Goal: Transaction & Acquisition: Obtain resource

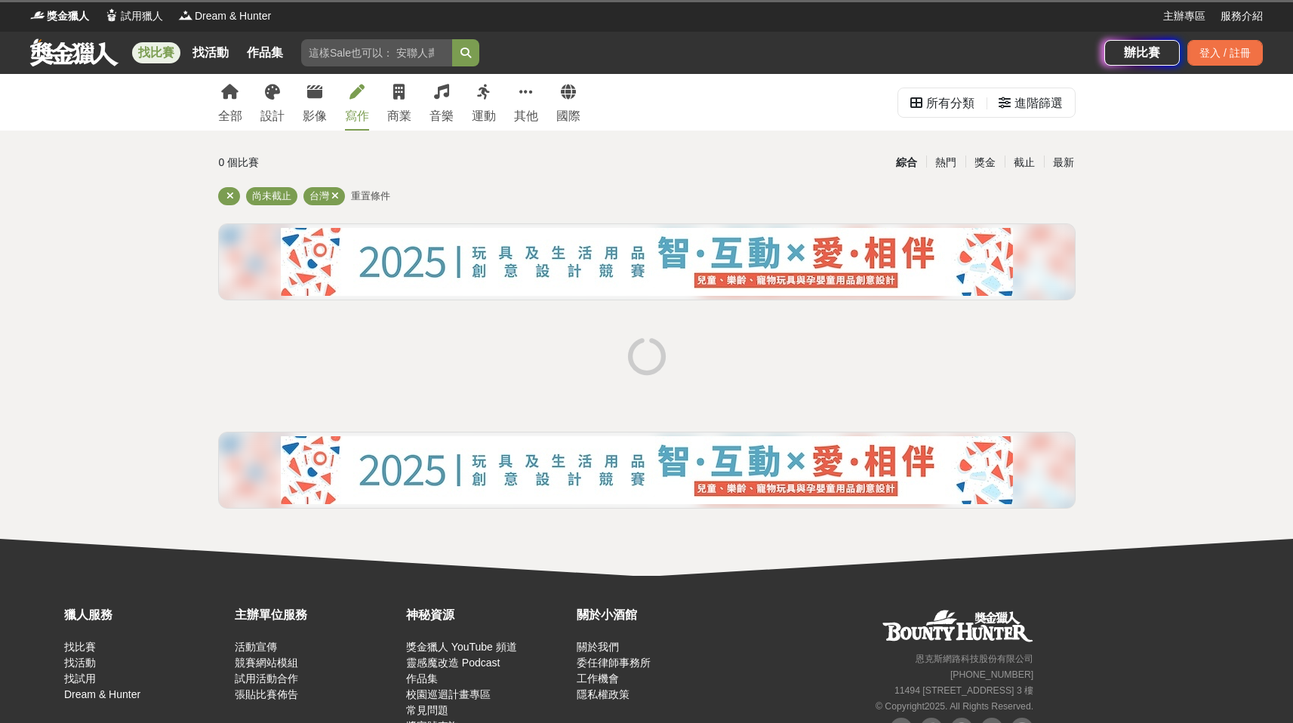
click at [351, 122] on div "寫作" at bounding box center [357, 116] width 24 height 18
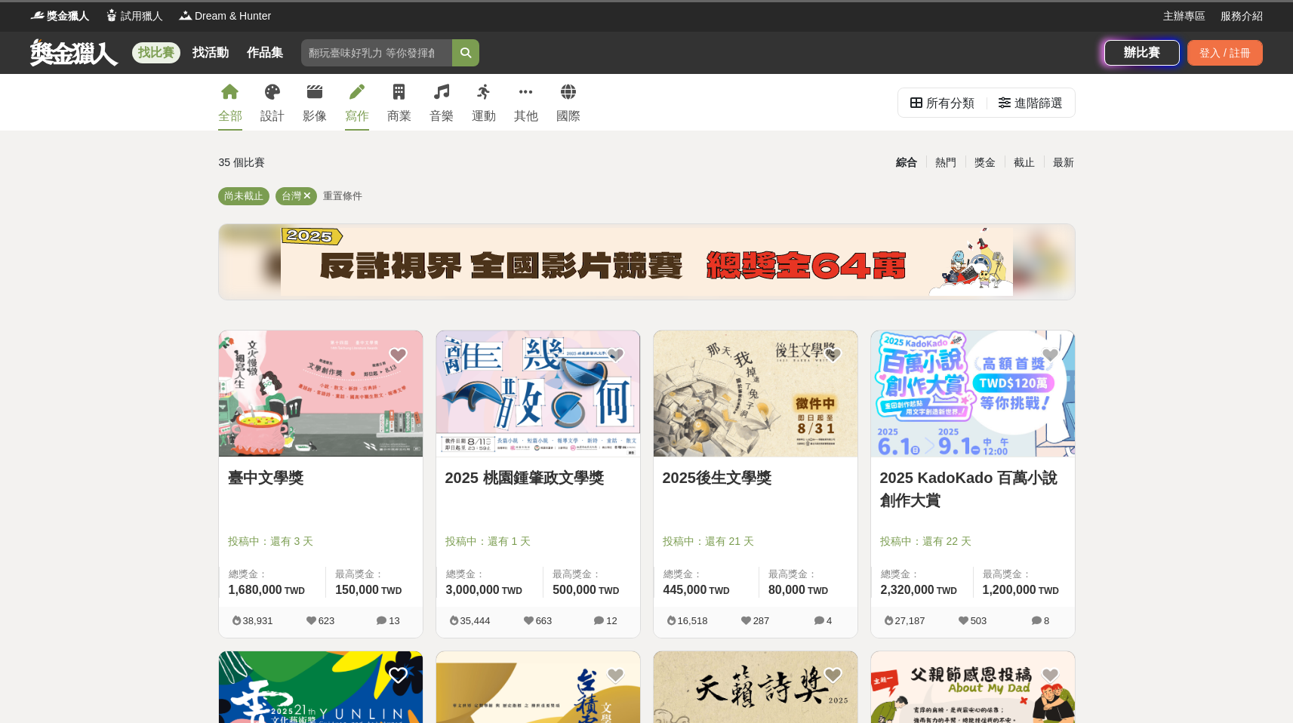
click at [368, 115] on div "寫作" at bounding box center [357, 116] width 24 height 18
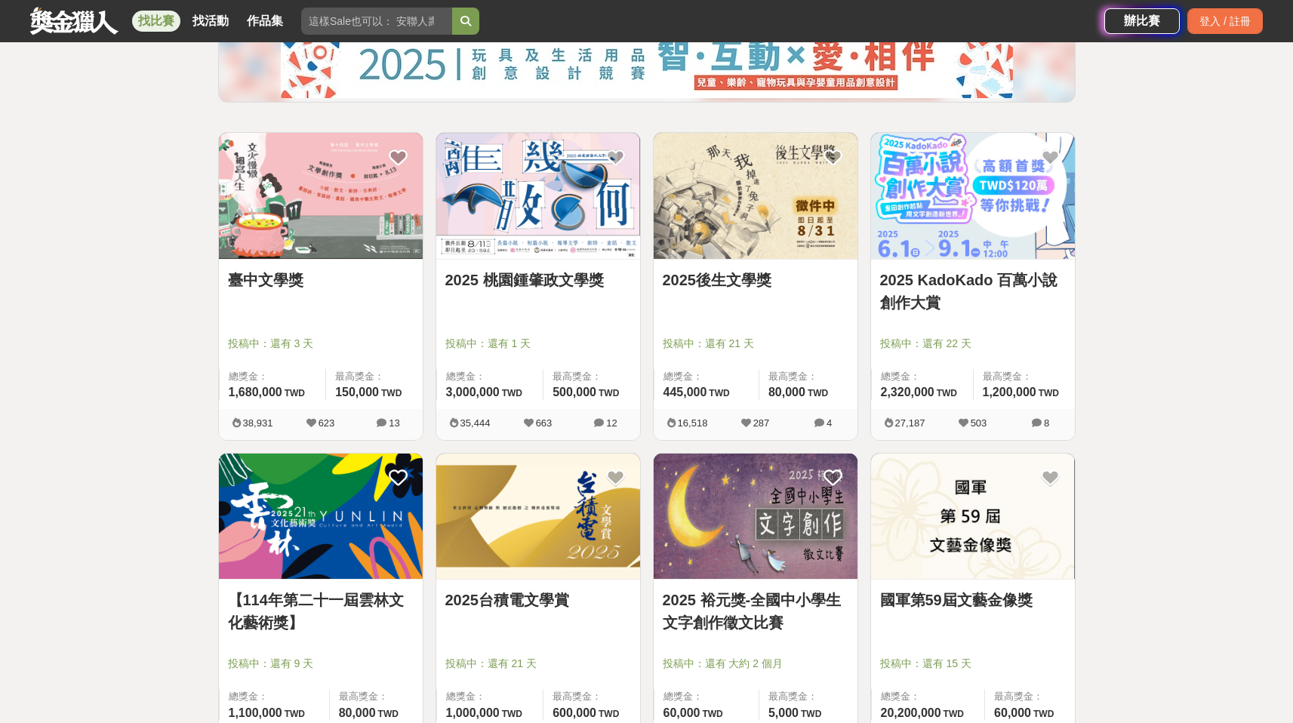
scroll to position [211, 0]
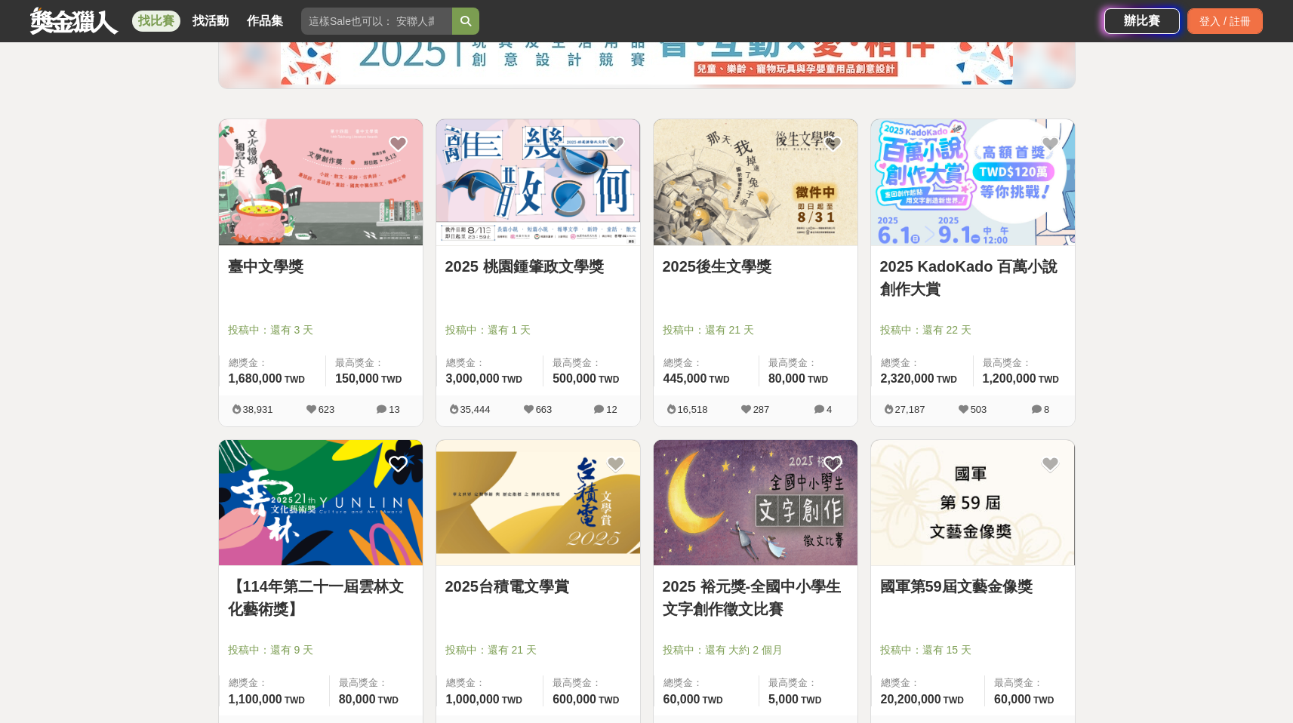
click at [524, 193] on img at bounding box center [538, 182] width 204 height 126
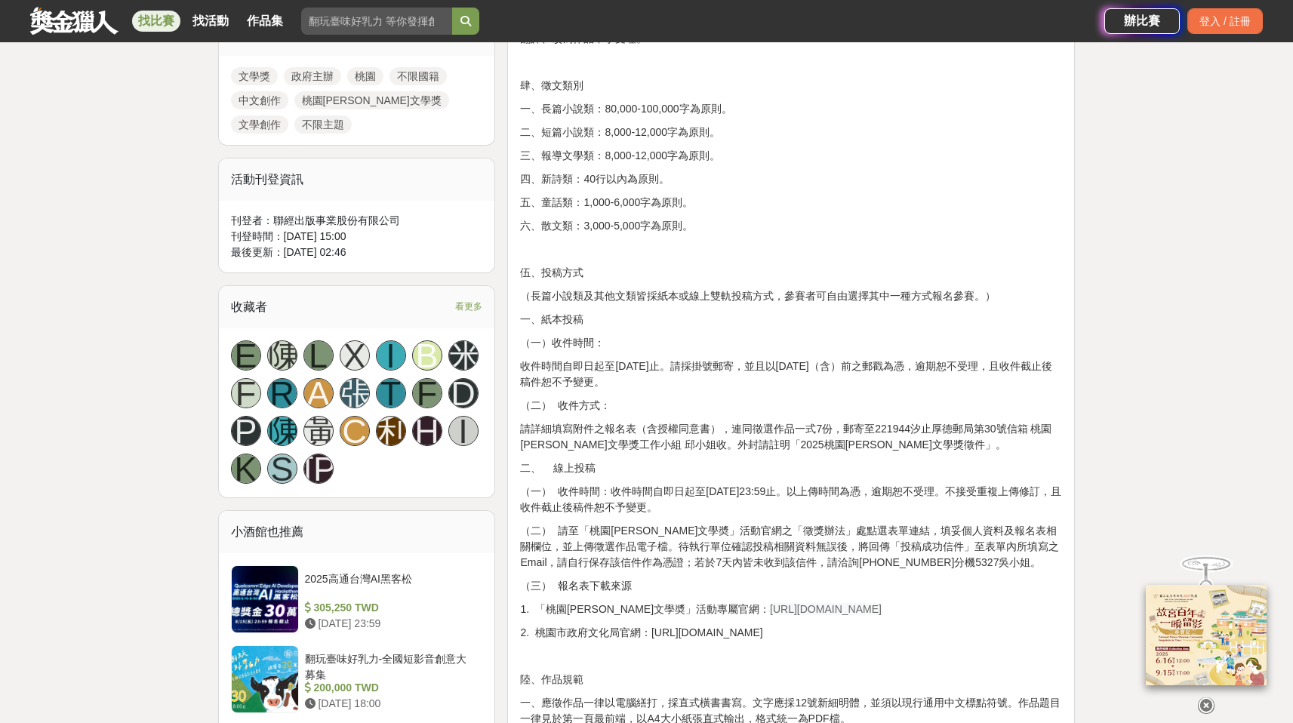
scroll to position [755, 0]
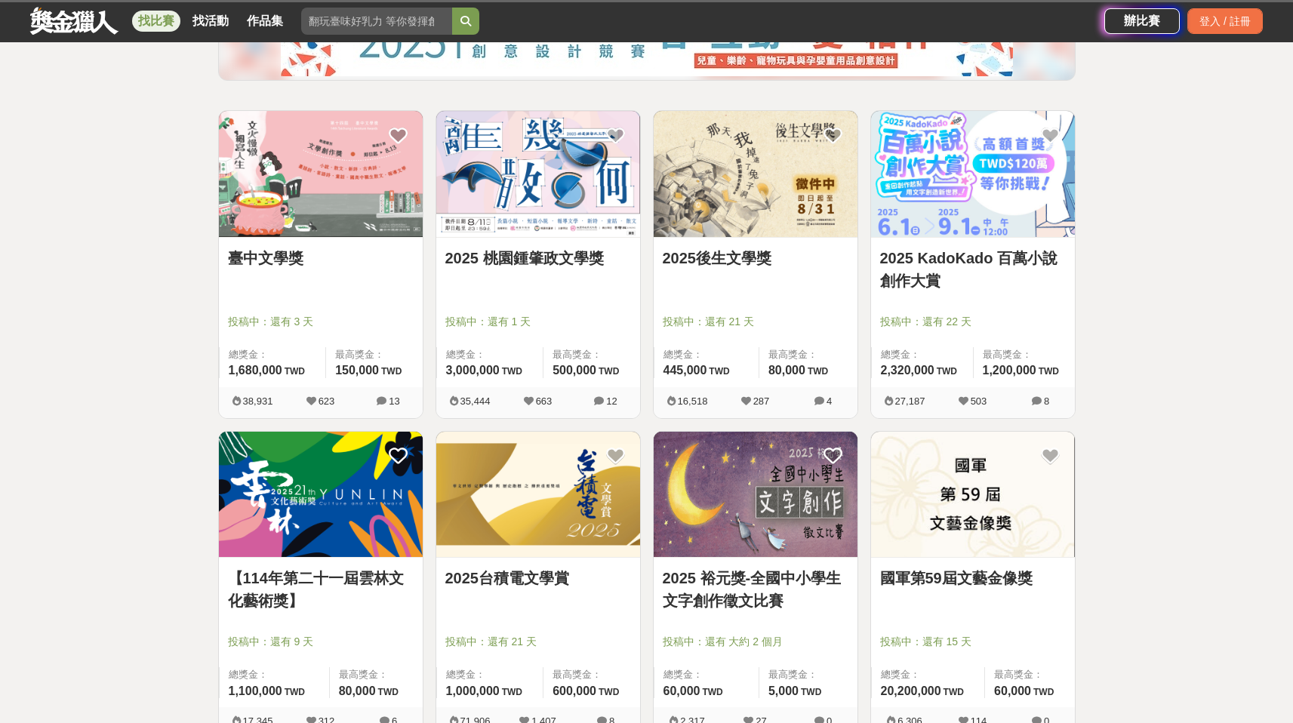
scroll to position [211, 0]
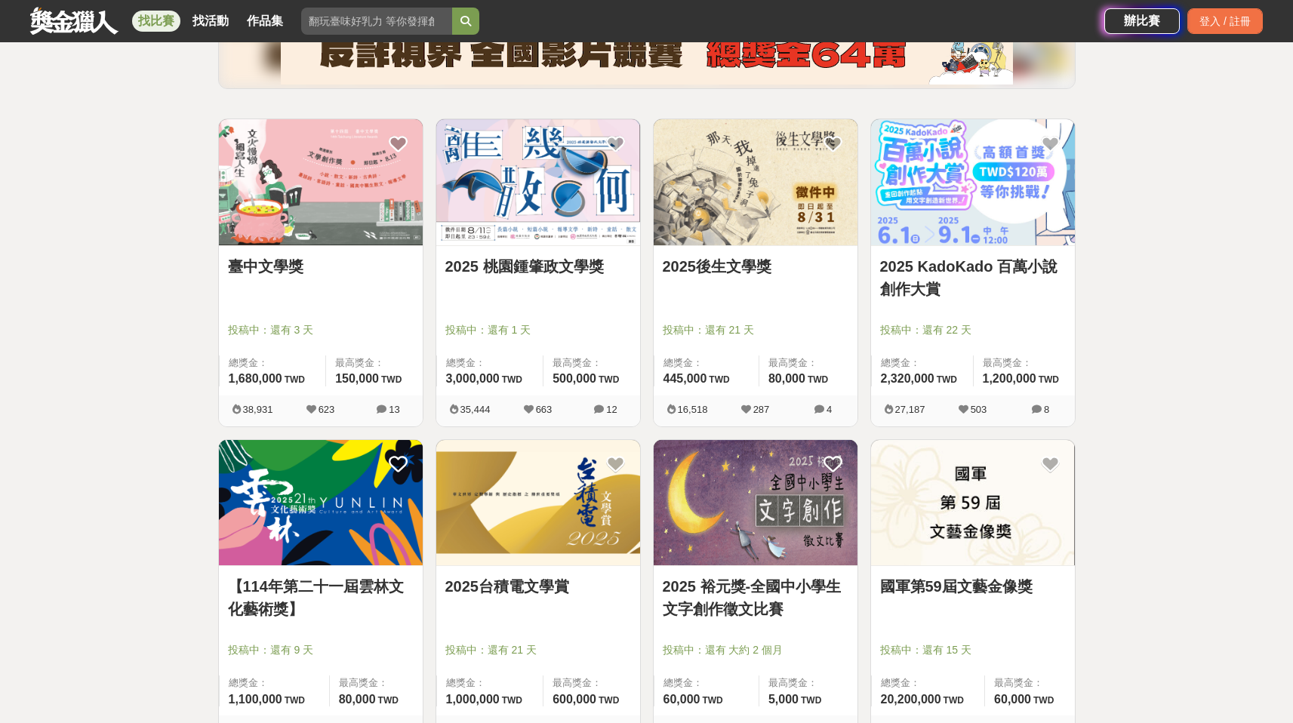
click at [751, 230] on img at bounding box center [756, 182] width 204 height 126
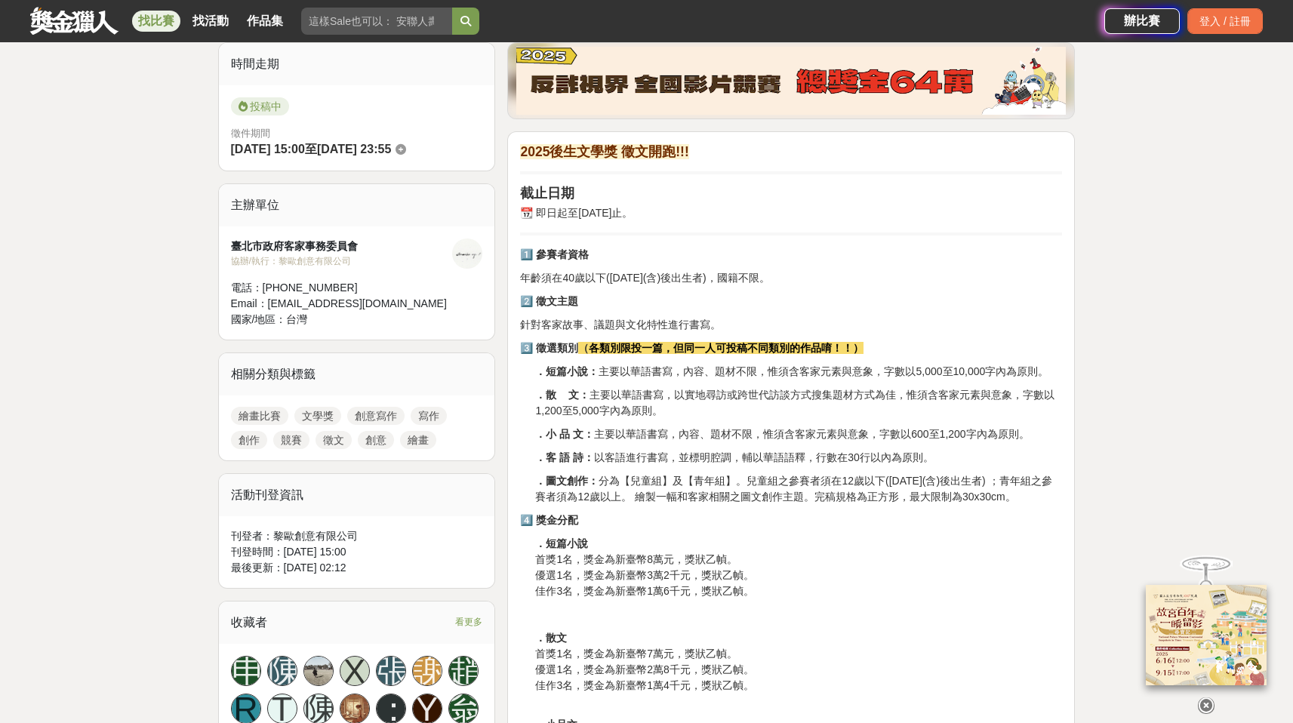
scroll to position [393, 0]
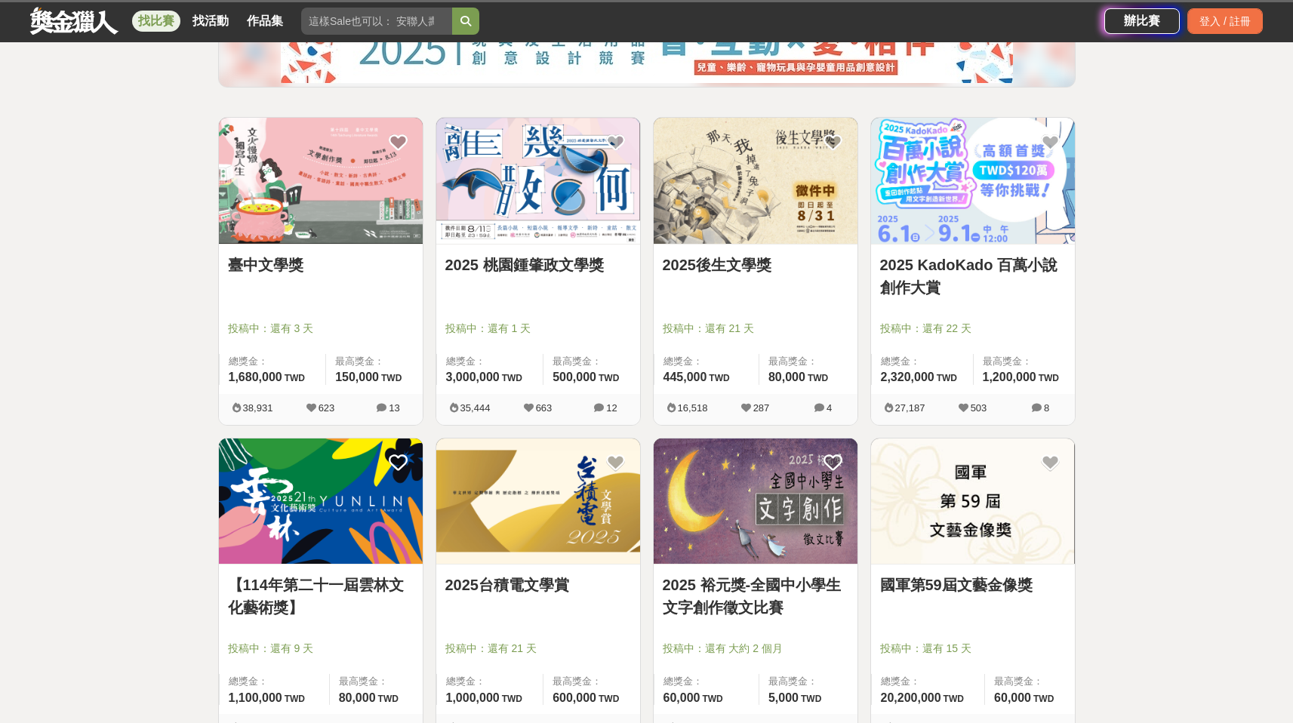
scroll to position [211, 0]
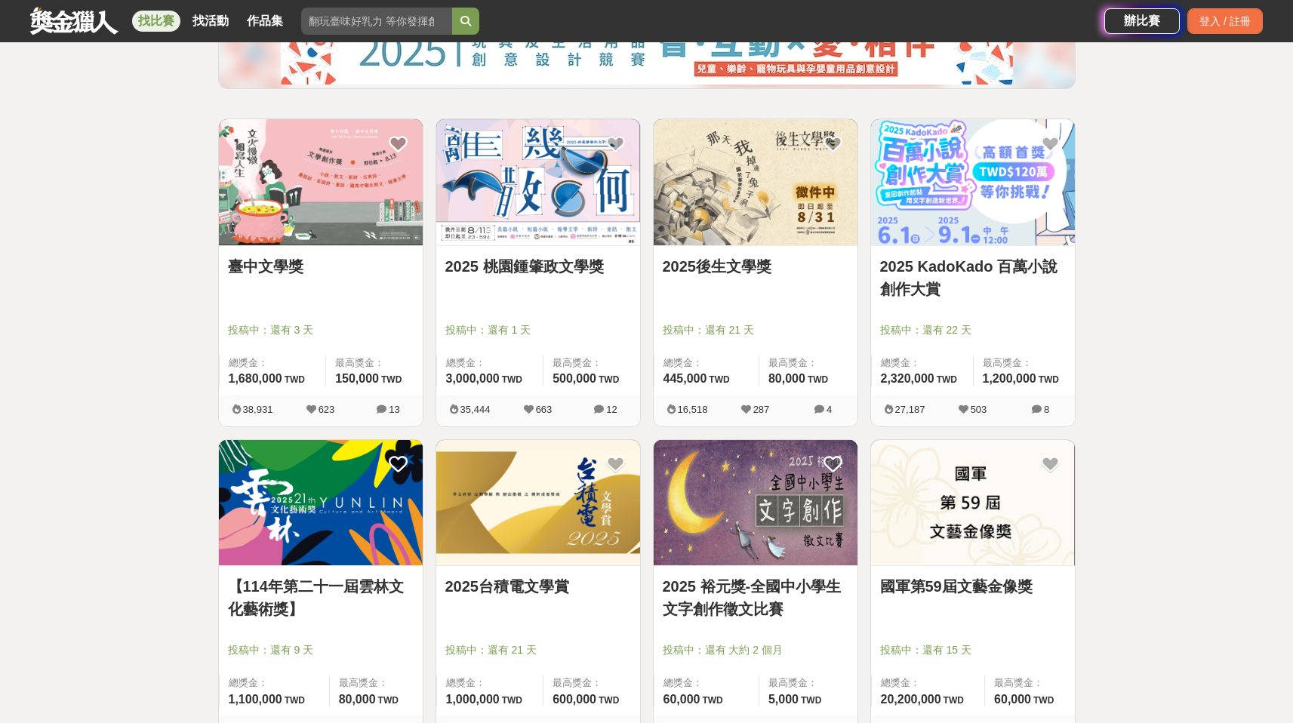
click at [508, 206] on img at bounding box center [538, 182] width 204 height 126
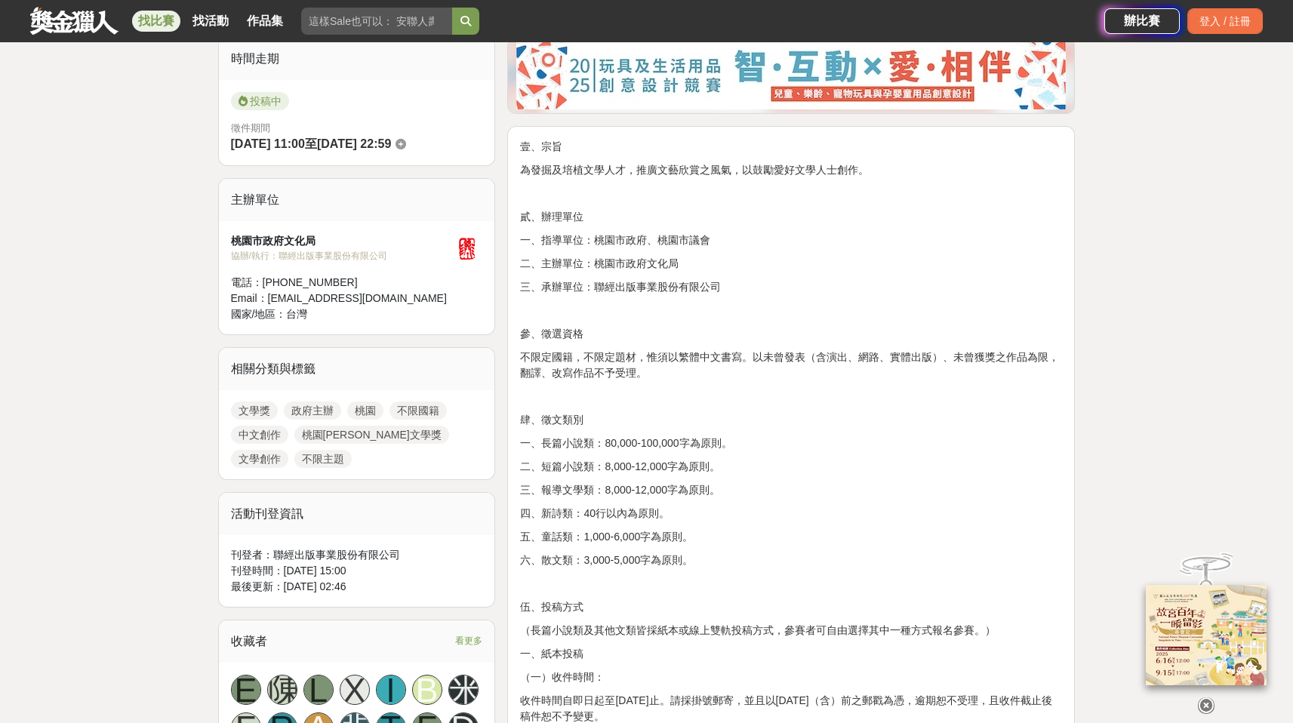
scroll to position [423, 0]
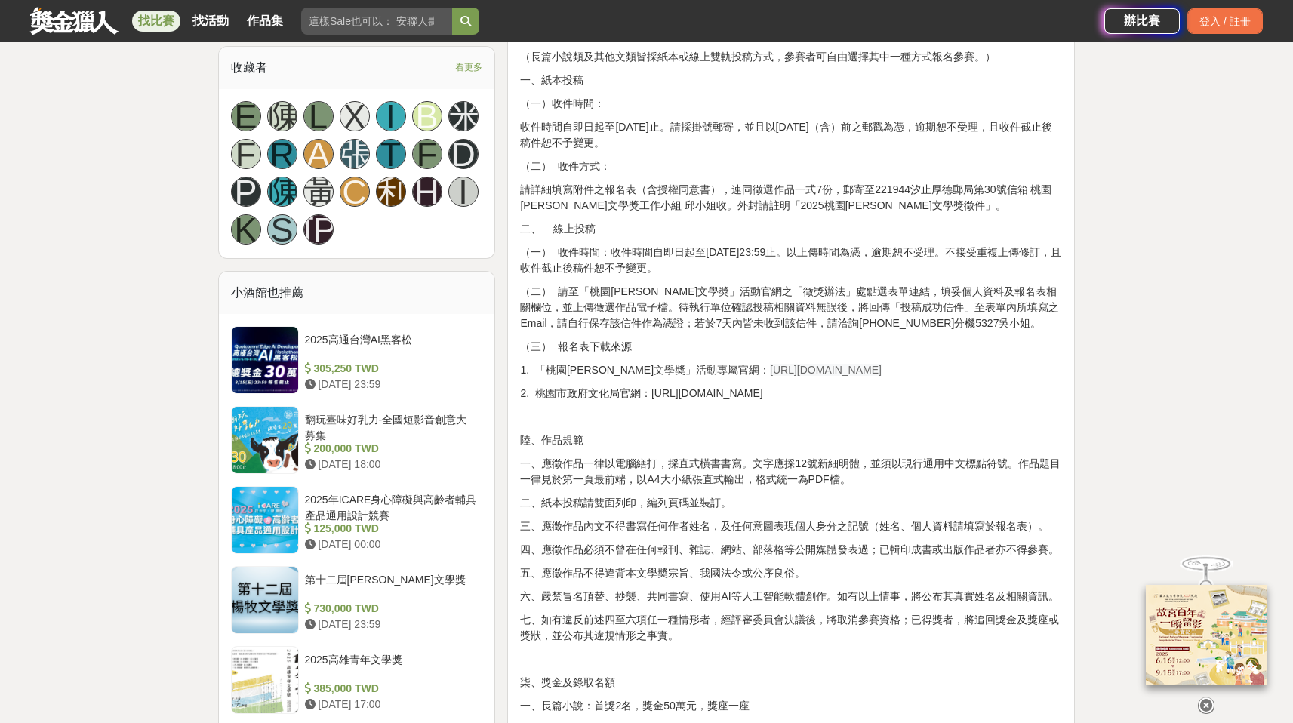
scroll to position [996, 0]
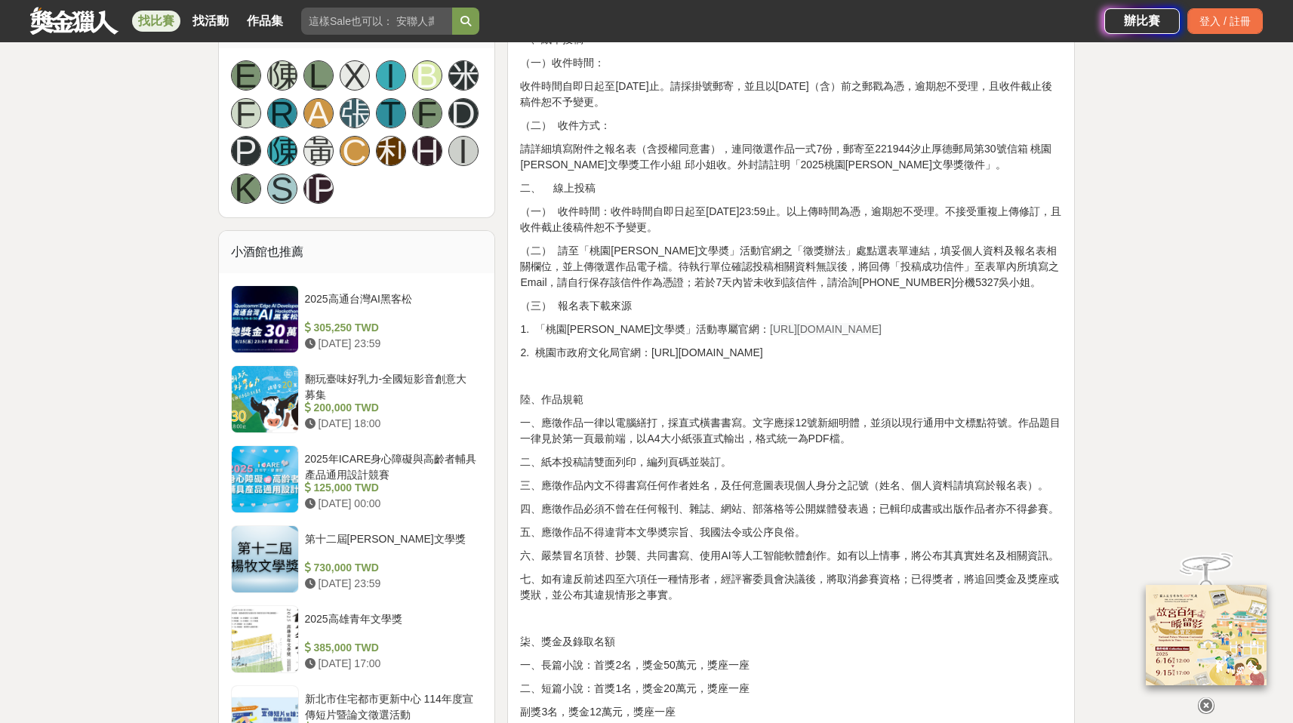
click at [795, 331] on span "[URL][DOMAIN_NAME]" at bounding box center [826, 329] width 112 height 12
drag, startPoint x: 849, startPoint y: 333, endPoint x: 714, endPoint y: 331, distance: 135.1
click at [770, 331] on span "[URL][DOMAIN_NAME]" at bounding box center [826, 329] width 112 height 12
copy span "[URL][DOMAIN_NAME]"
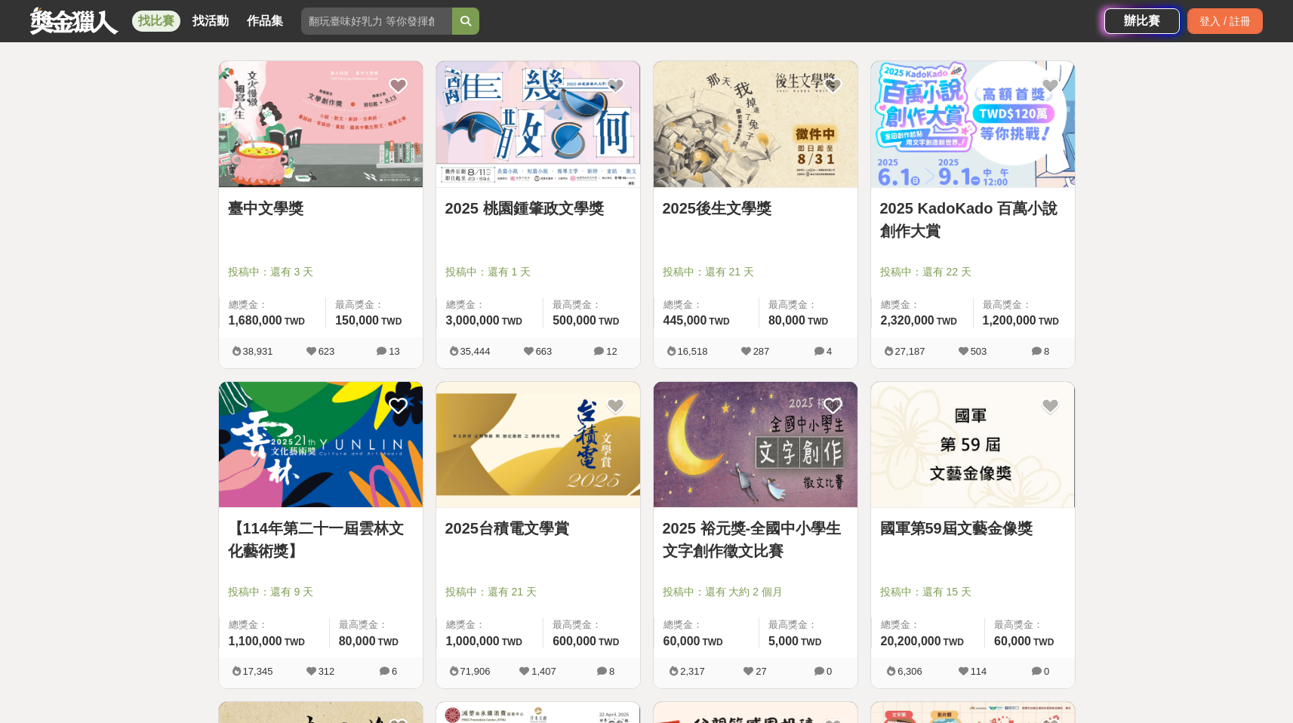
scroll to position [211, 0]
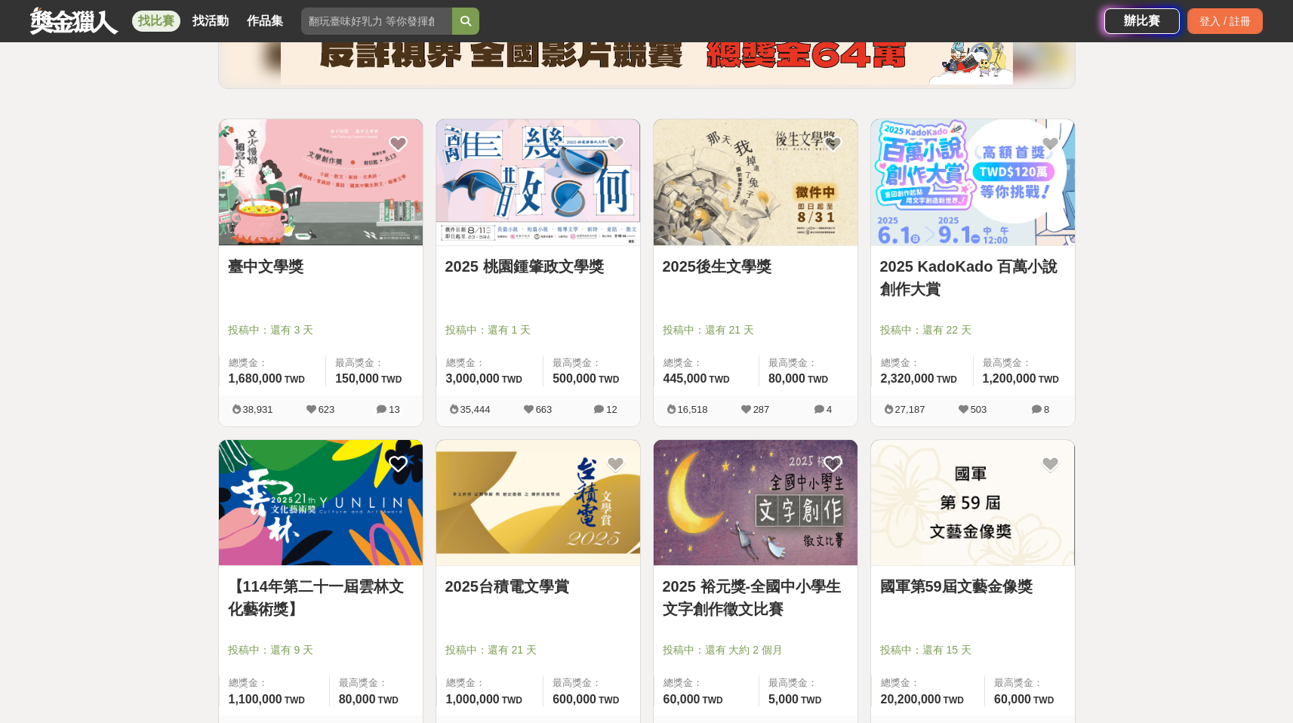
click at [549, 491] on img at bounding box center [538, 503] width 204 height 126
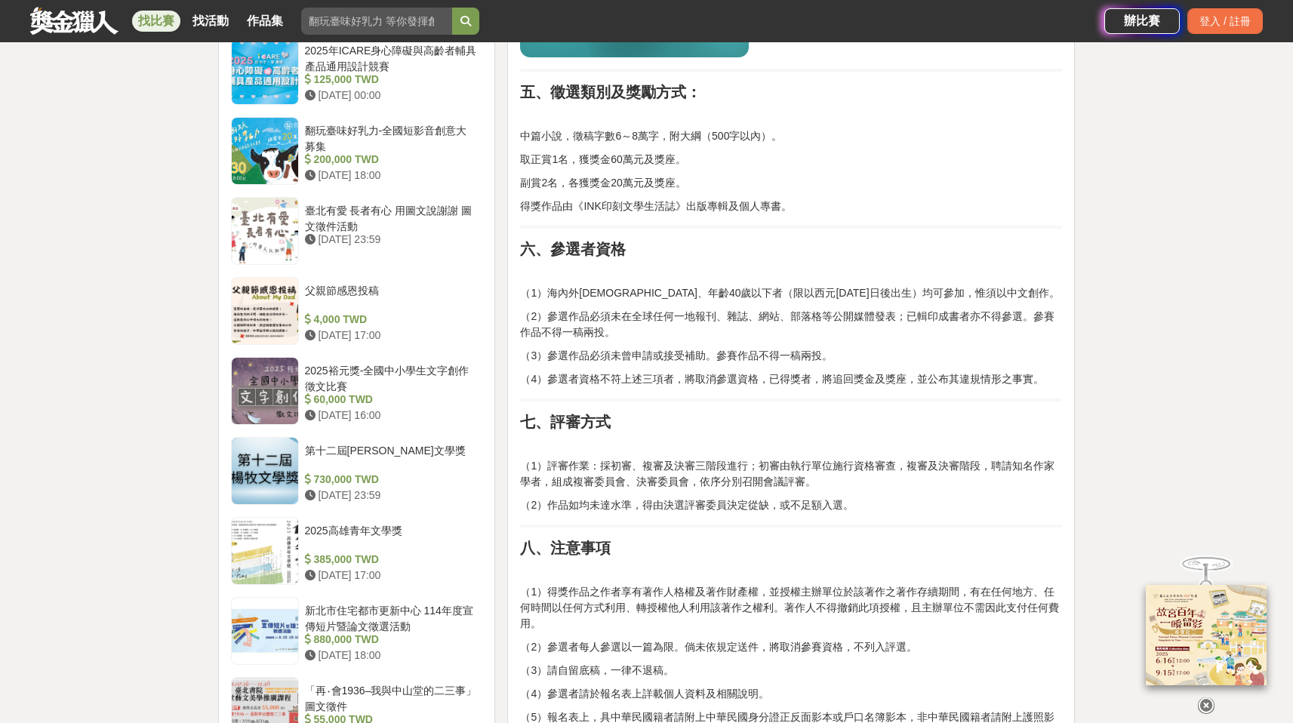
scroll to position [1389, 0]
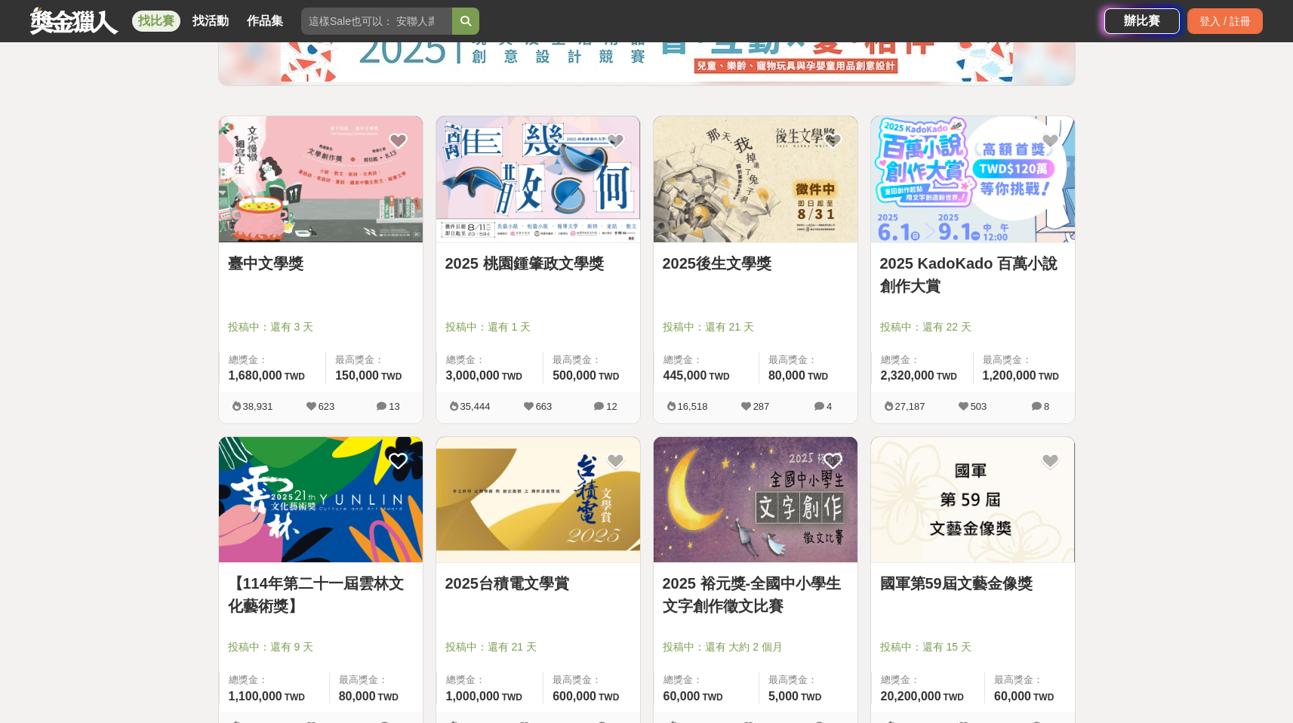
scroll to position [211, 0]
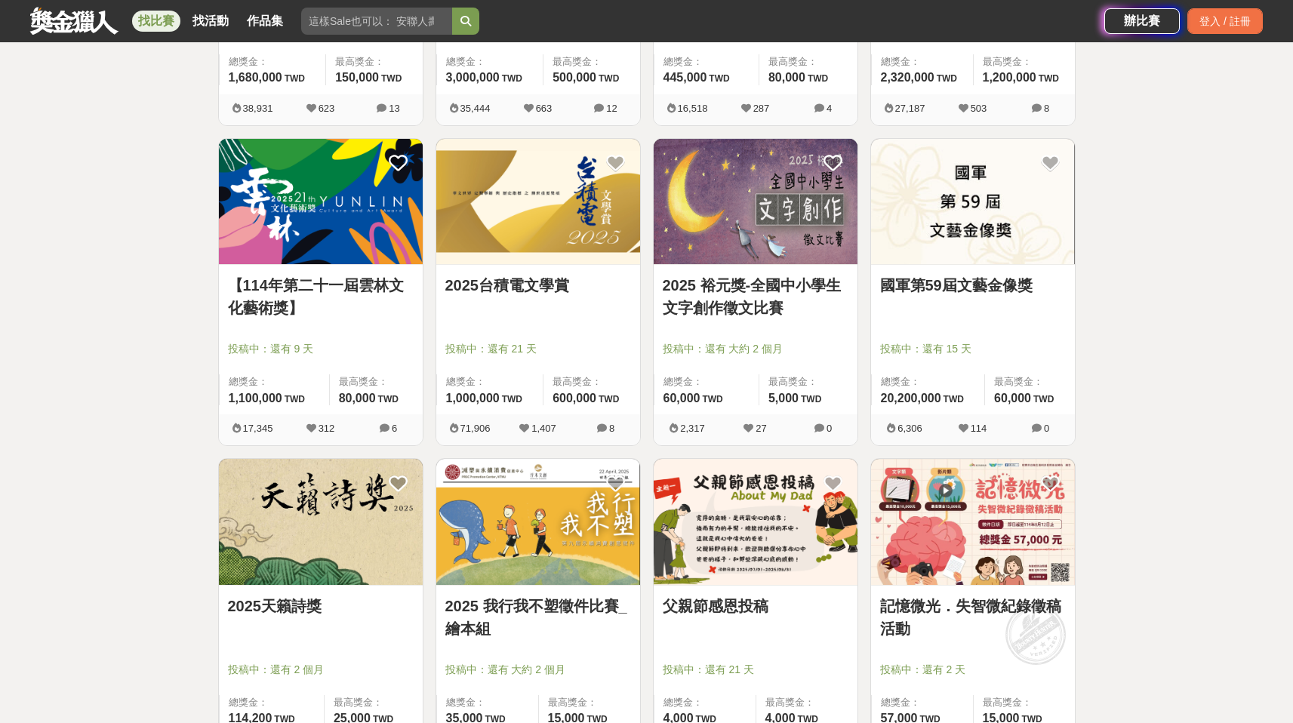
scroll to position [513, 0]
click at [1012, 169] on img at bounding box center [973, 201] width 204 height 126
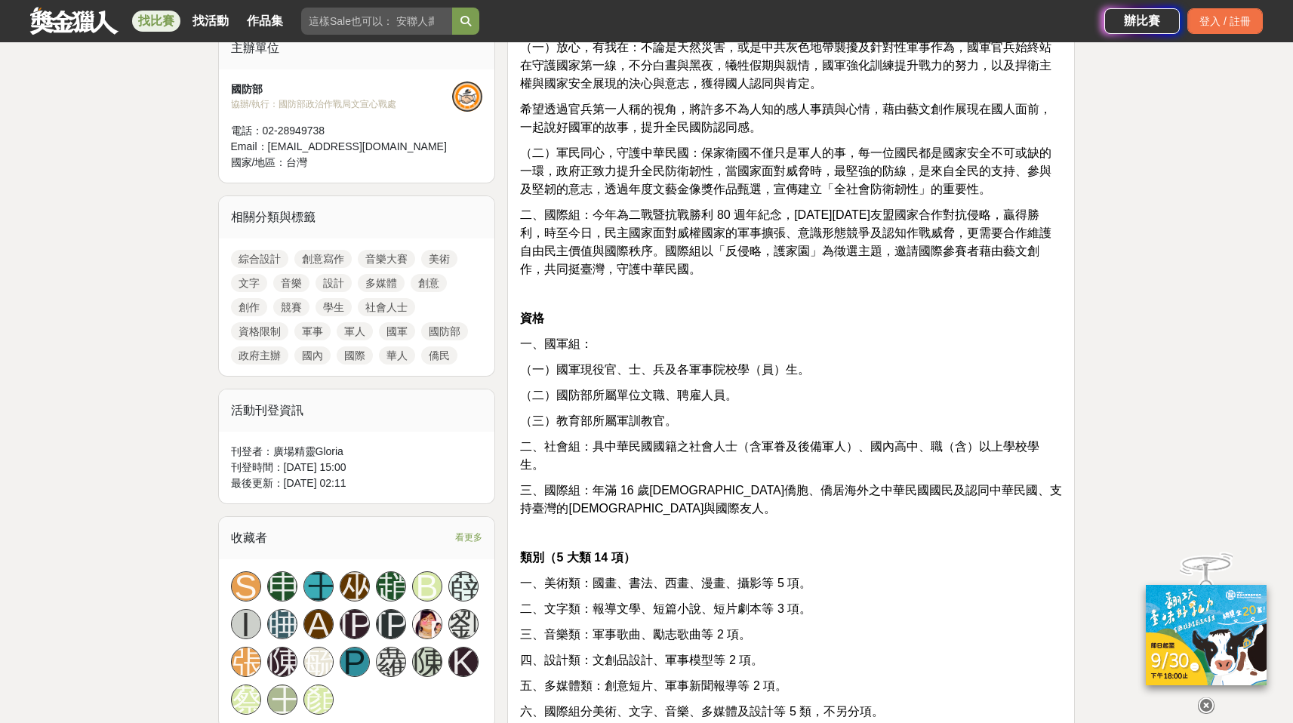
scroll to position [528, 0]
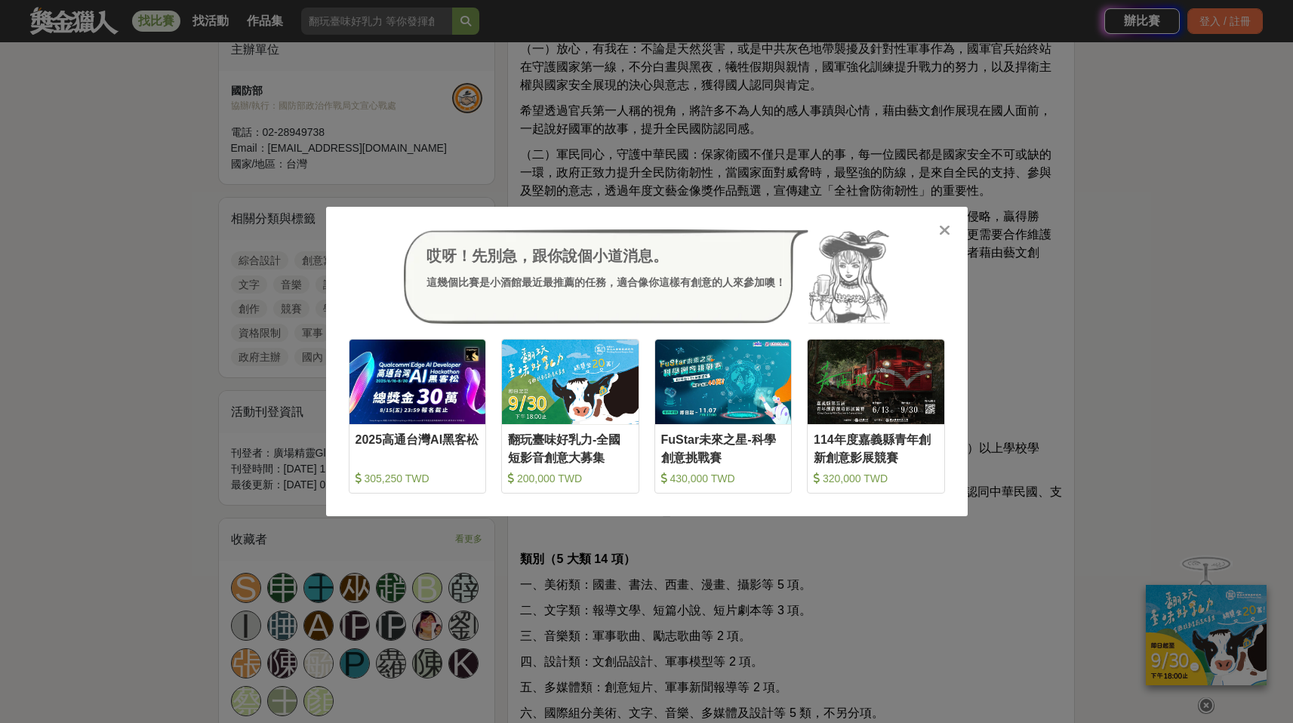
click at [950, 225] on icon at bounding box center [944, 230] width 11 height 15
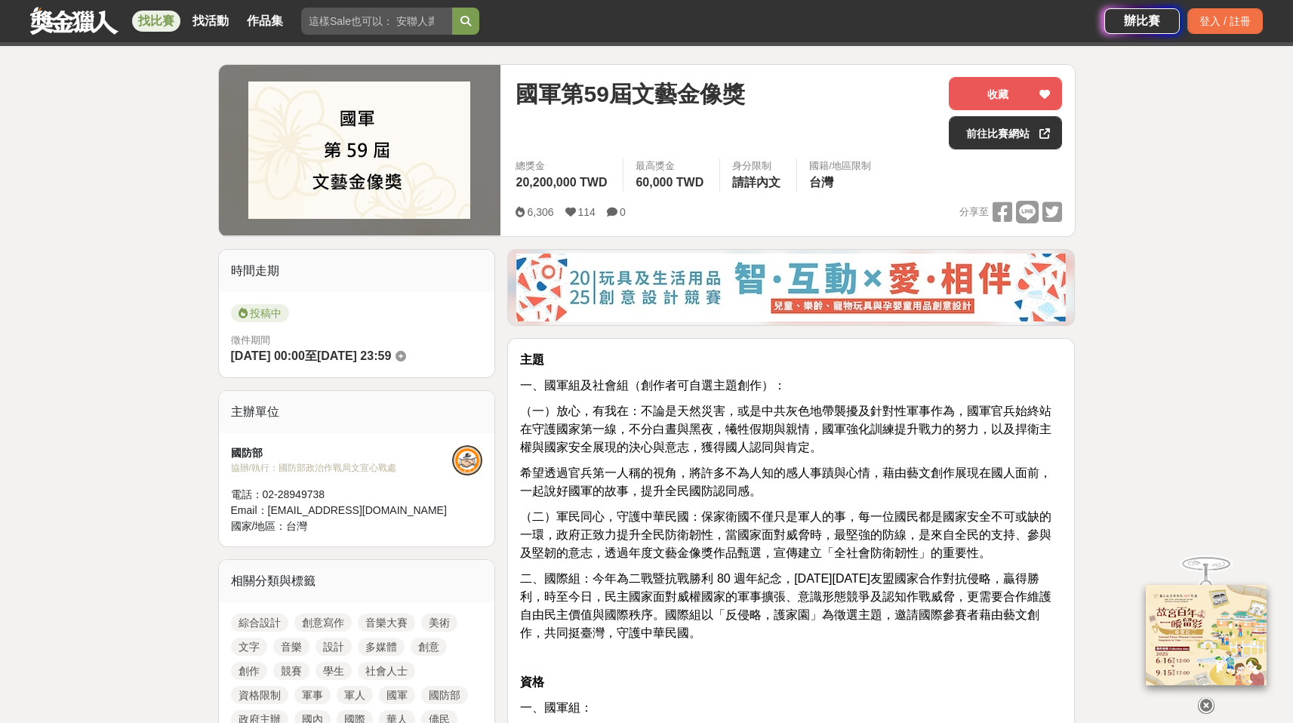
scroll to position [136, 0]
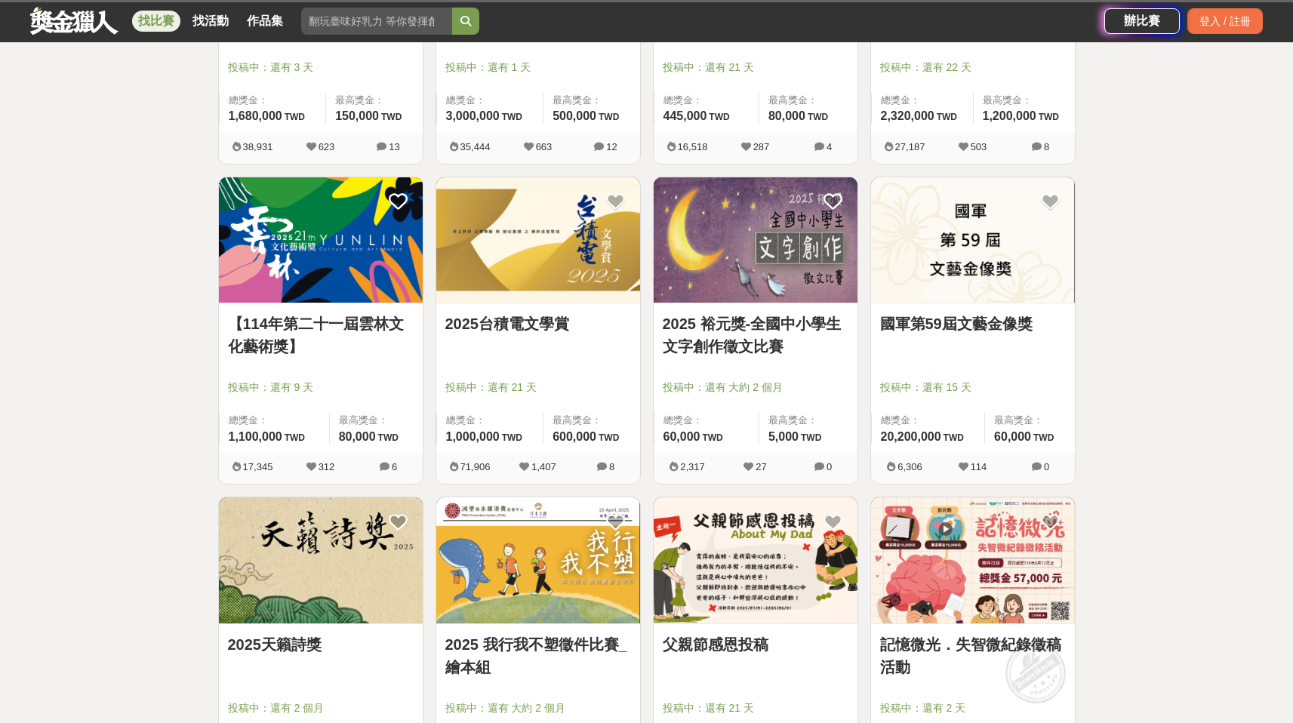
scroll to position [513, 0]
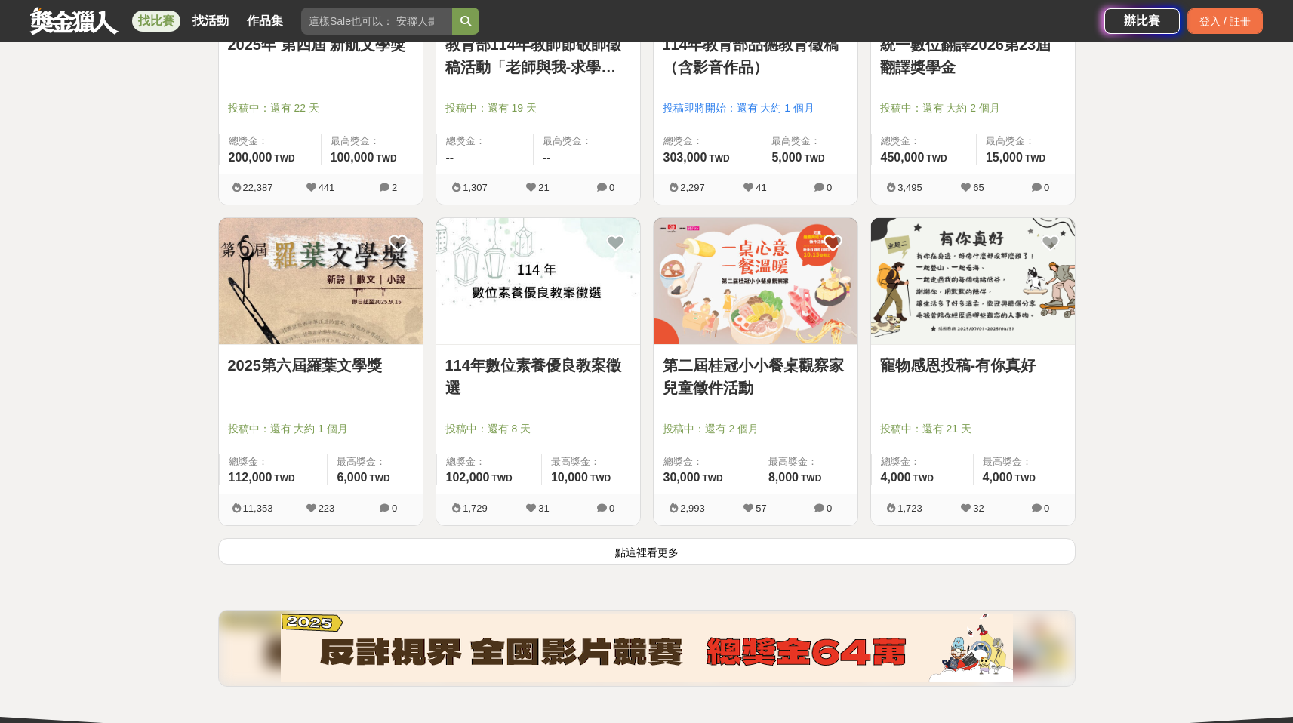
scroll to position [1721, 0]
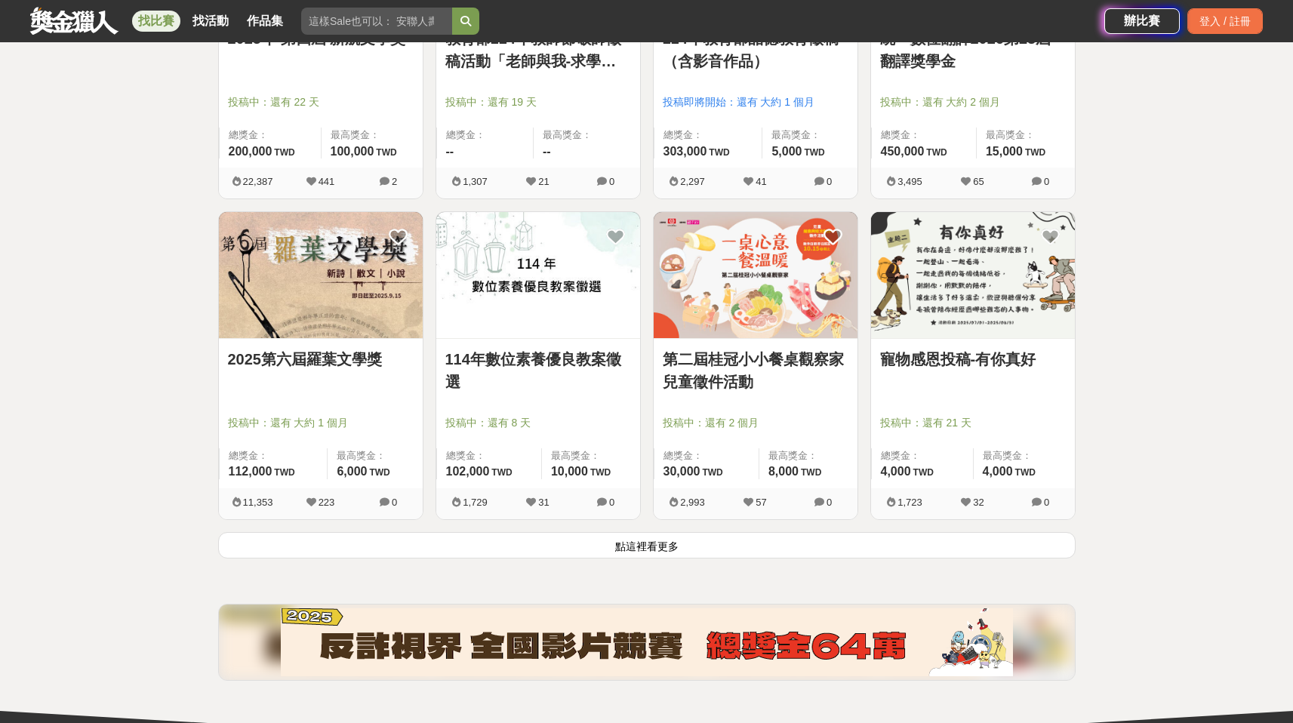
click at [350, 254] on img at bounding box center [321, 275] width 204 height 126
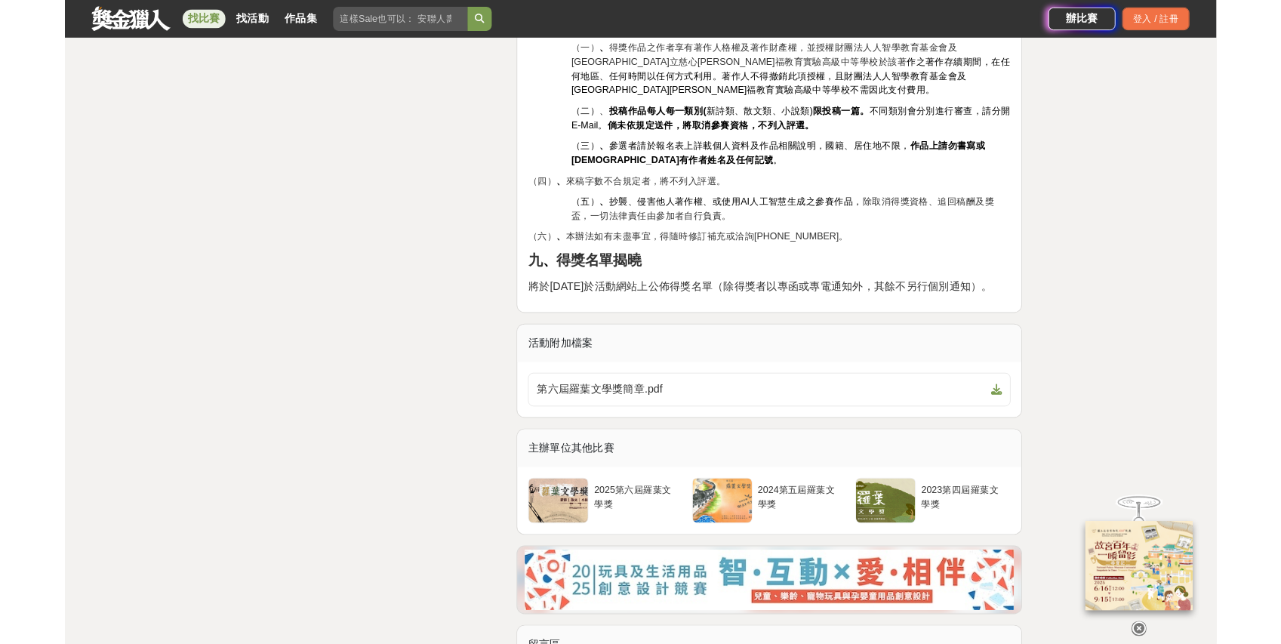
scroll to position [2536, 0]
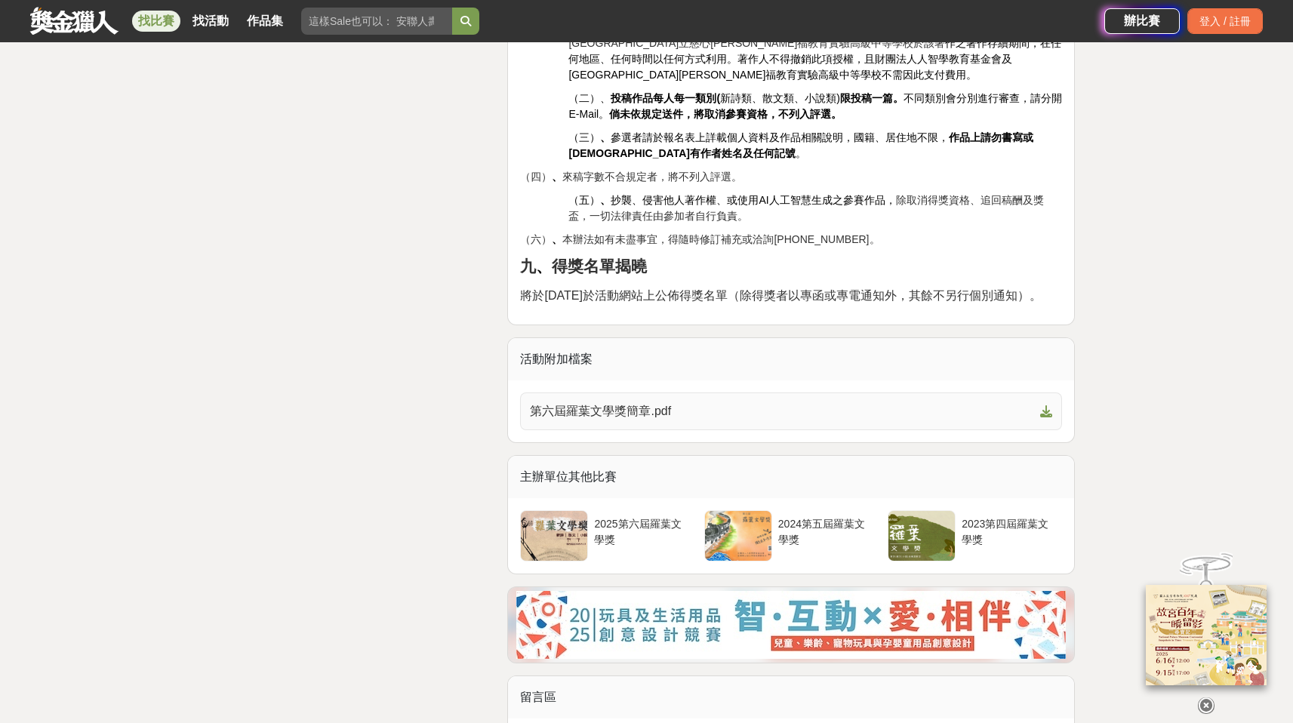
click at [657, 402] on span "第六屆羅葉文學獎簡章.pdf" at bounding box center [782, 411] width 504 height 18
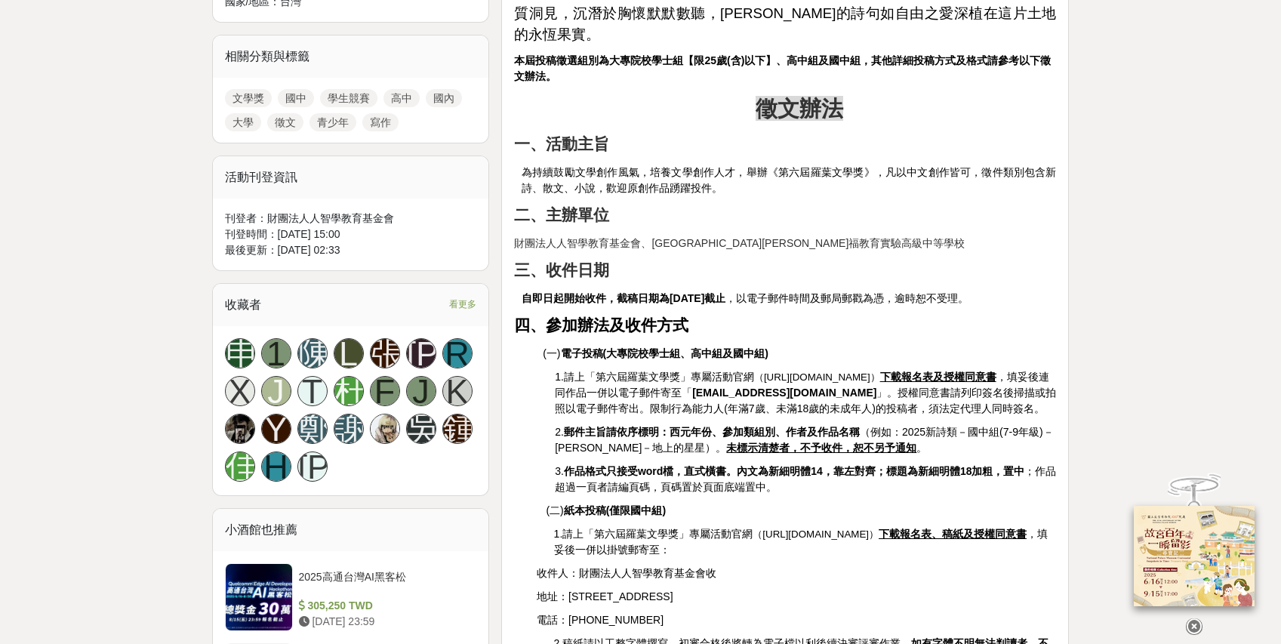
scroll to position [716, 0]
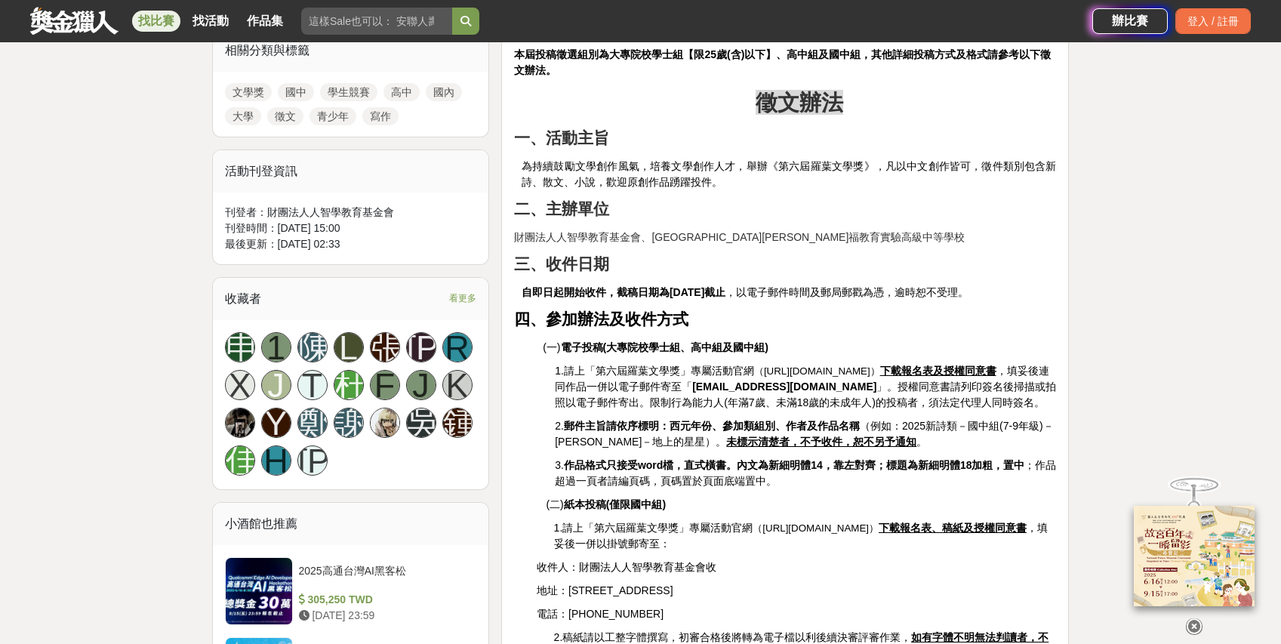
click at [959, 365] on u "下載報名表及授權同意書" at bounding box center [938, 371] width 116 height 12
click at [1005, 363] on p "1.請上「第六屆羅葉文學獎」專屬活動官網 （[URL][DOMAIN_NAME]） 下載報名表及授權同意書 ，填妥後連同作品一併以電子郵件寄至「 [EMAIL…" at bounding box center [805, 387] width 501 height 48
click at [996, 365] on u "下載報名表及授權同意書" at bounding box center [938, 371] width 116 height 12
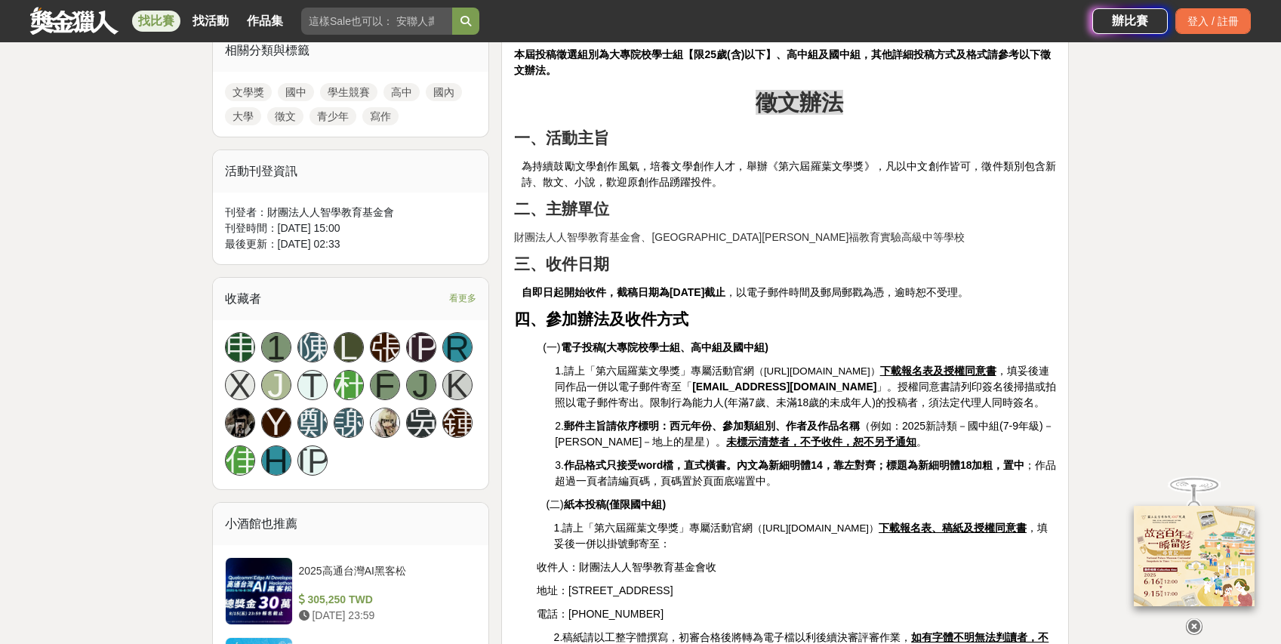
click at [1005, 363] on p "1.請上「第六屆羅葉文學獎」專屬活動官網 （[URL][DOMAIN_NAME]） 下載報名表及授權同意書 ，填妥後連同作品一併以電子郵件寄至「 [EMAIL…" at bounding box center [805, 387] width 501 height 48
click at [996, 365] on u "下載報名表及授權同意書" at bounding box center [938, 371] width 116 height 12
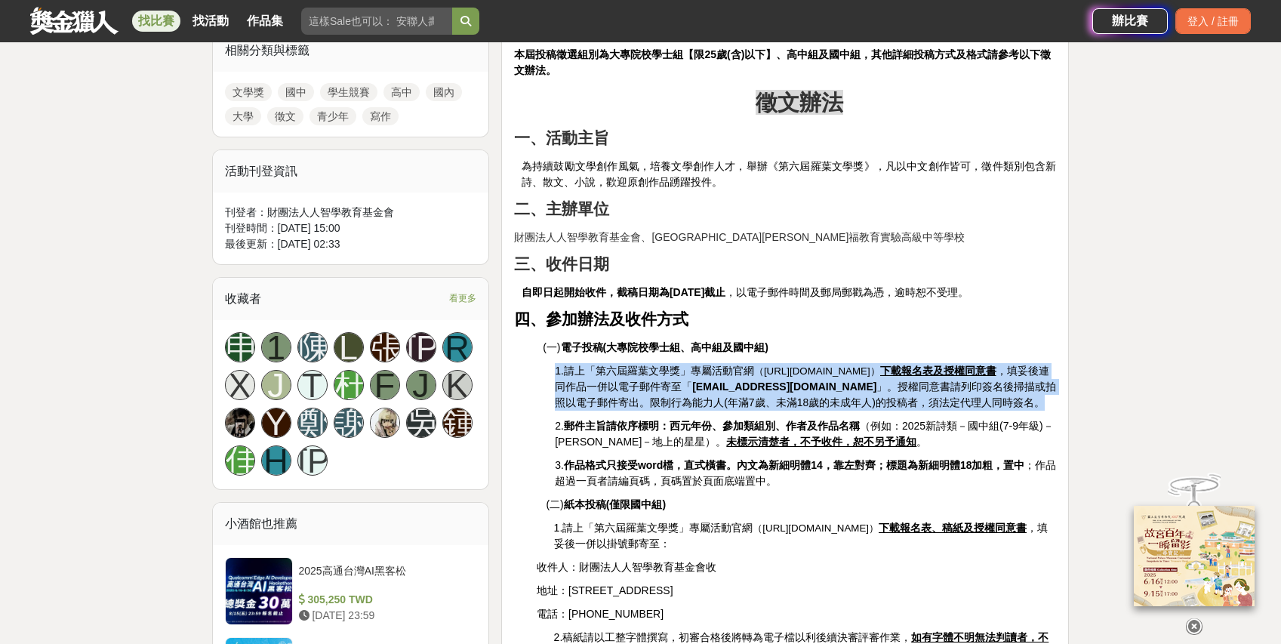
click at [996, 365] on u "下載報名表及授權同意書" at bounding box center [938, 371] width 116 height 12
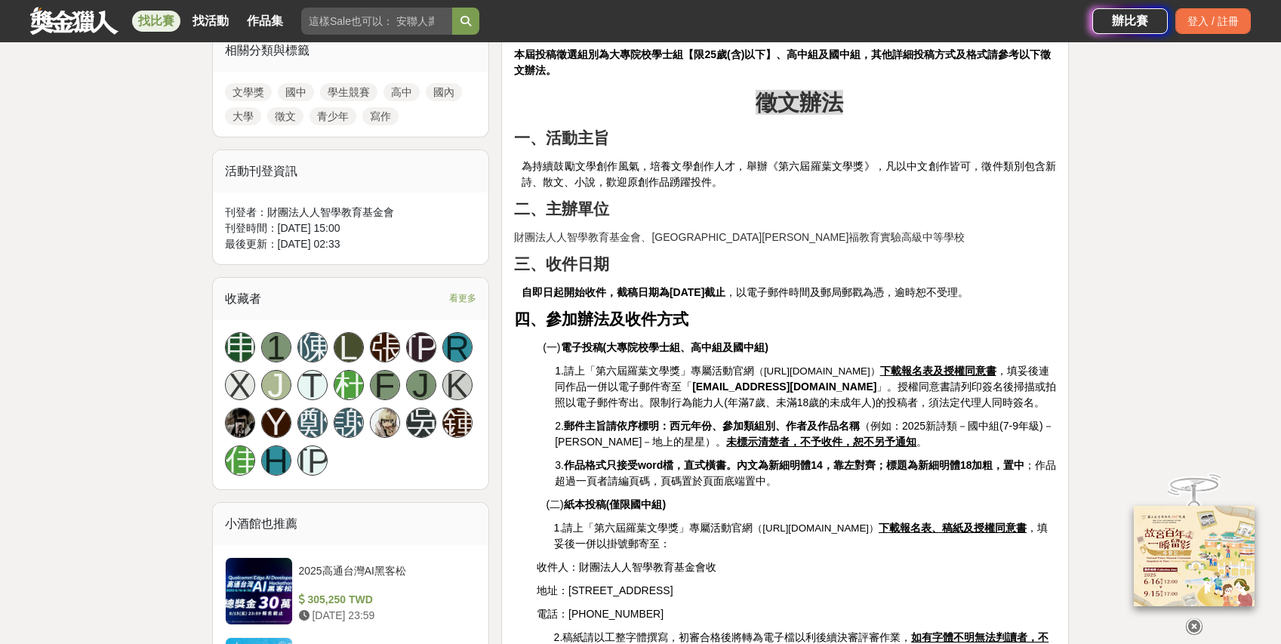
click at [1017, 340] on p "(一) 電子投稿(大專院校學士組、高中組及國中組)" at bounding box center [799, 348] width 513 height 16
click at [996, 365] on u "下載報名表及授權同意書" at bounding box center [938, 371] width 116 height 12
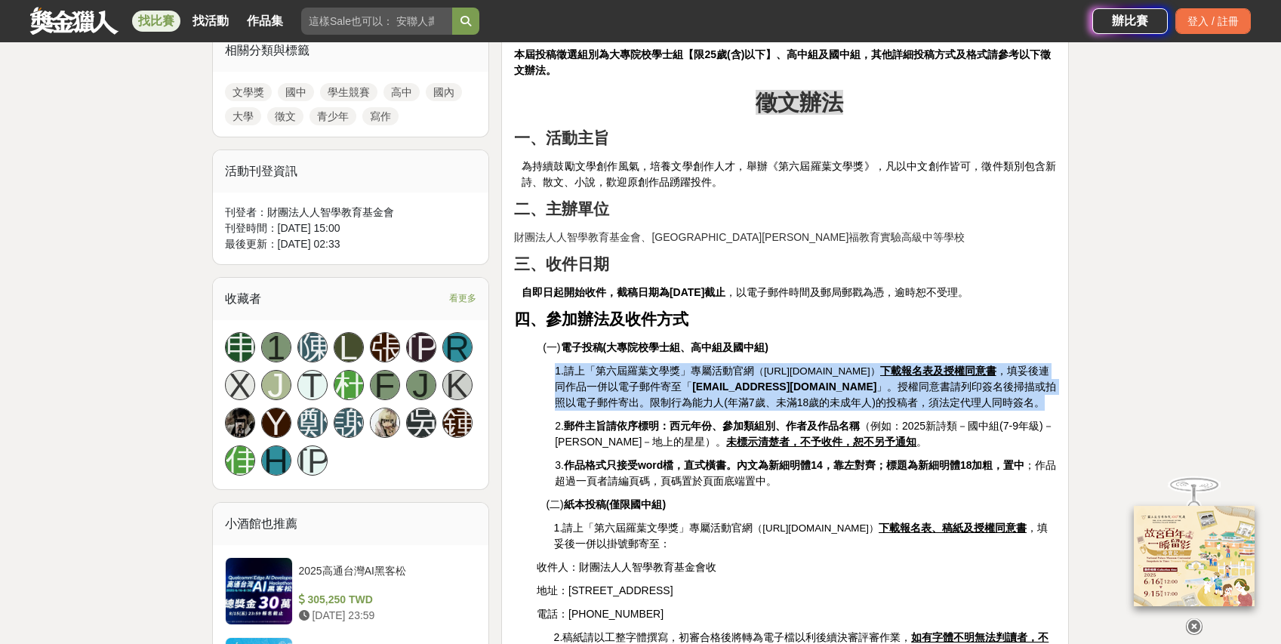
click at [996, 365] on u "下載報名表及授權同意書" at bounding box center [938, 371] width 116 height 12
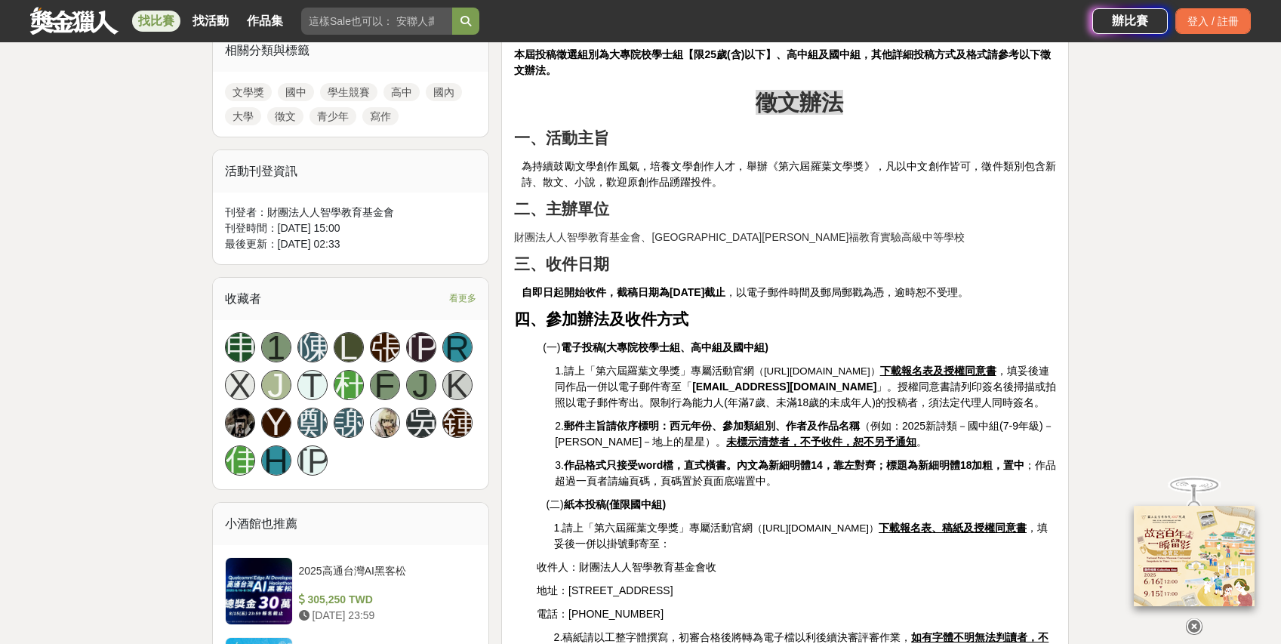
drag, startPoint x: 1003, startPoint y: 295, endPoint x: 992, endPoint y: 313, distance: 21.4
click at [960, 365] on u "下載報名表及授權同意書" at bounding box center [938, 371] width 116 height 12
click at [961, 365] on u "下載報名表及授權同意書" at bounding box center [938, 371] width 116 height 12
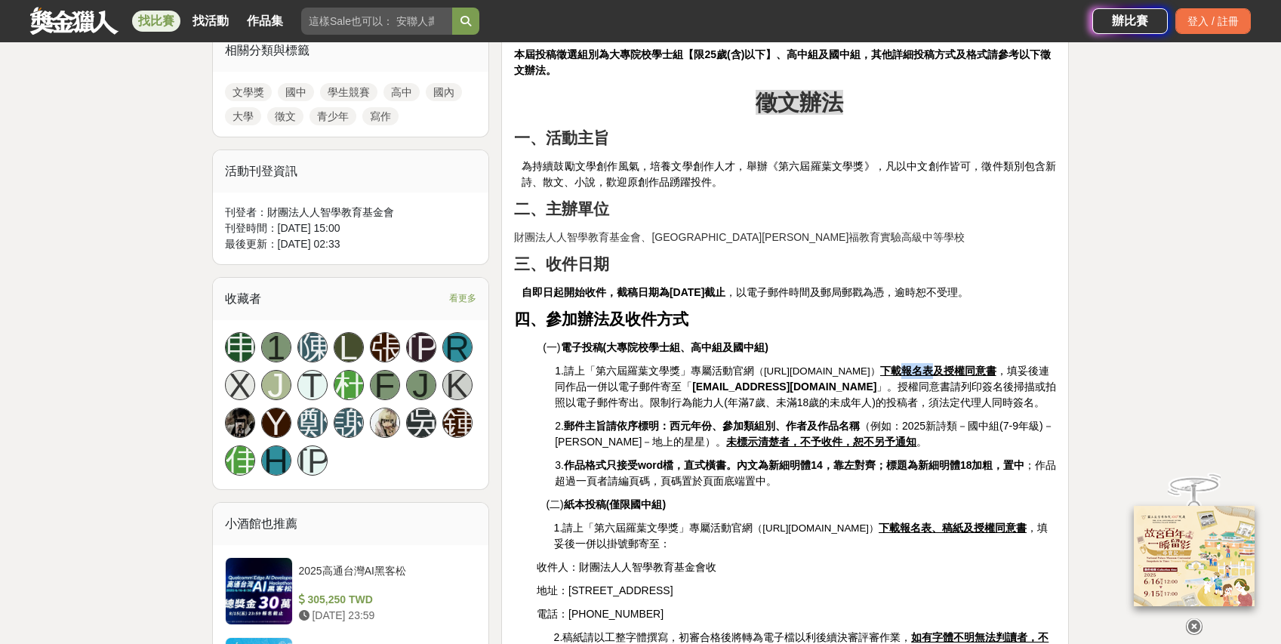
click at [961, 365] on u "下載報名表及授權同意書" at bounding box center [938, 371] width 116 height 12
click at [946, 365] on u "下載報名表及授權同意書" at bounding box center [938, 371] width 116 height 12
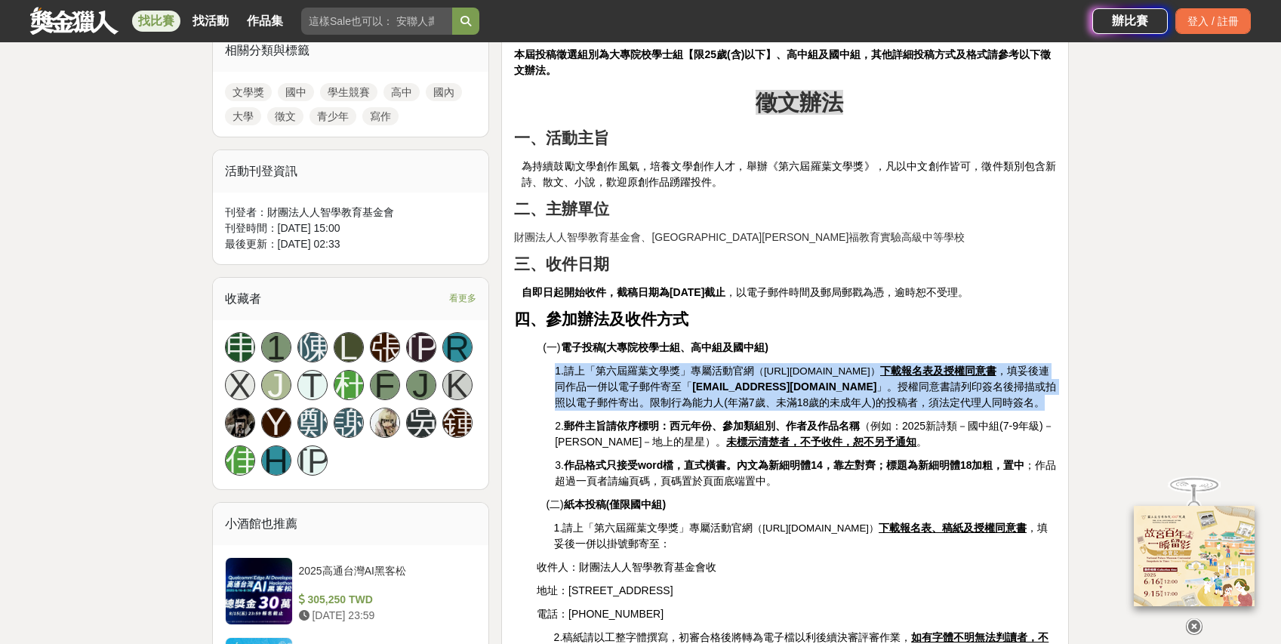
click at [946, 365] on u "下載報名表及授權同意書" at bounding box center [938, 371] width 116 height 12
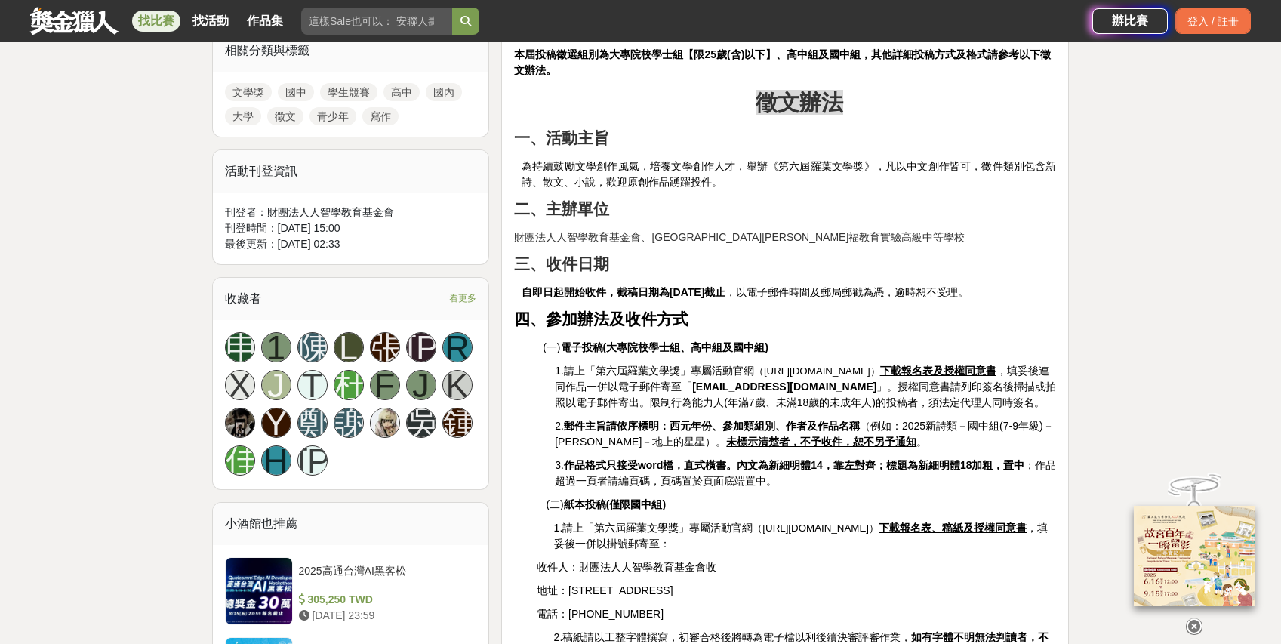
click at [864, 340] on p "(一) 電子投稿(大專院校學士組、高中組及國中組)" at bounding box center [799, 348] width 513 height 16
drag, startPoint x: 777, startPoint y: 329, endPoint x: 925, endPoint y: 324, distance: 148.8
click at [880, 365] on span "（[URL][DOMAIN_NAME]）" at bounding box center [817, 370] width 126 height 11
copy span "[URL][DOMAIN_NAME]"
click at [993, 308] on p "四、參加辦法及收件方式" at bounding box center [785, 320] width 542 height 24
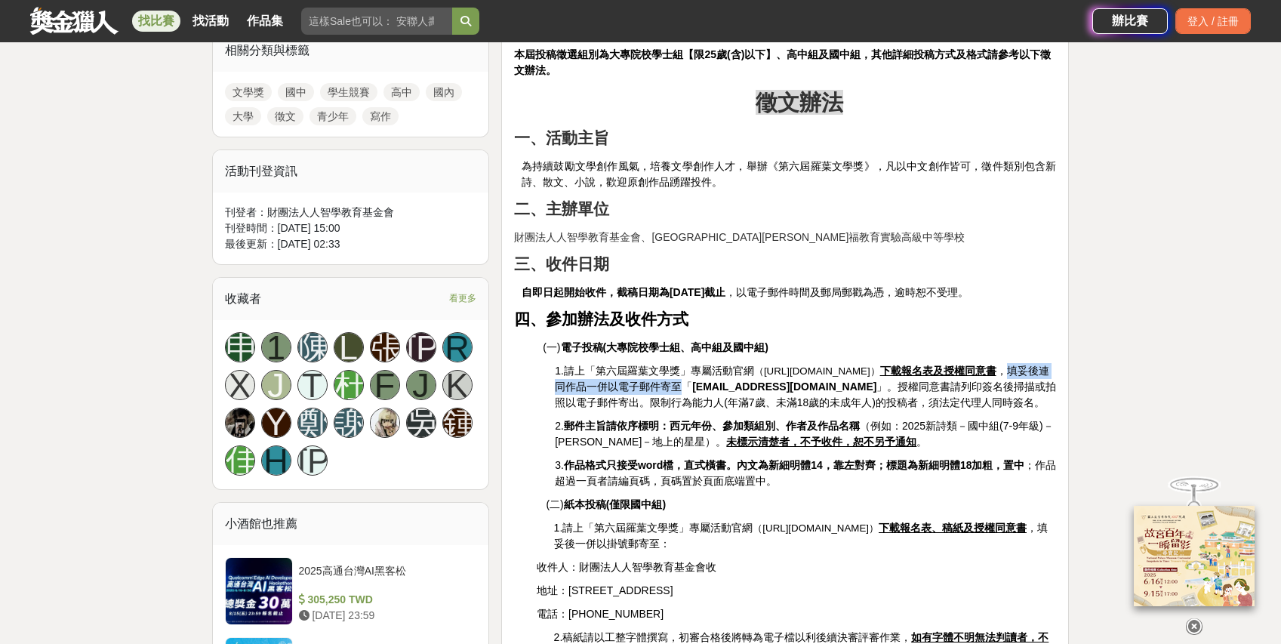
drag, startPoint x: 579, startPoint y: 344, endPoint x: 743, endPoint y: 349, distance: 163.9
click at [744, 365] on span "下載報名表及授權同意書 ，填妥後連同作品一併以電子郵件寄至「" at bounding box center [802, 379] width 494 height 28
click at [743, 365] on span "下載報名表及授權同意書 ，填妥後連同作品一併以電子郵件寄至「" at bounding box center [802, 379] width 494 height 28
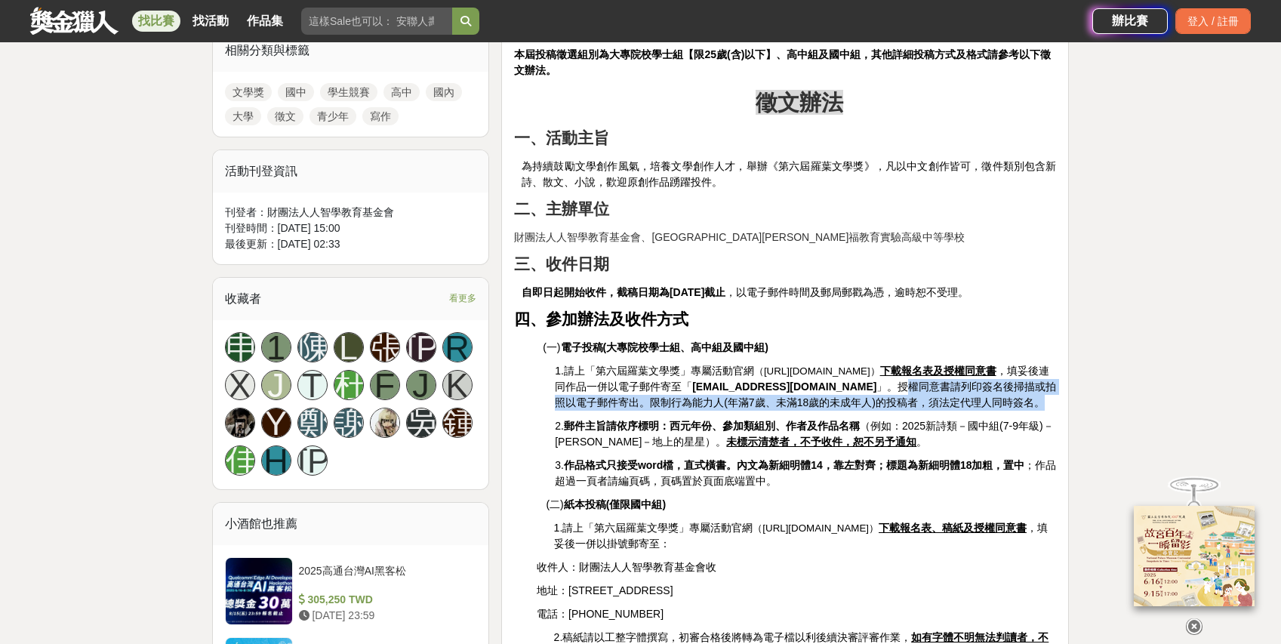
drag, startPoint x: 913, startPoint y: 343, endPoint x: 1045, endPoint y: 368, distance: 134.4
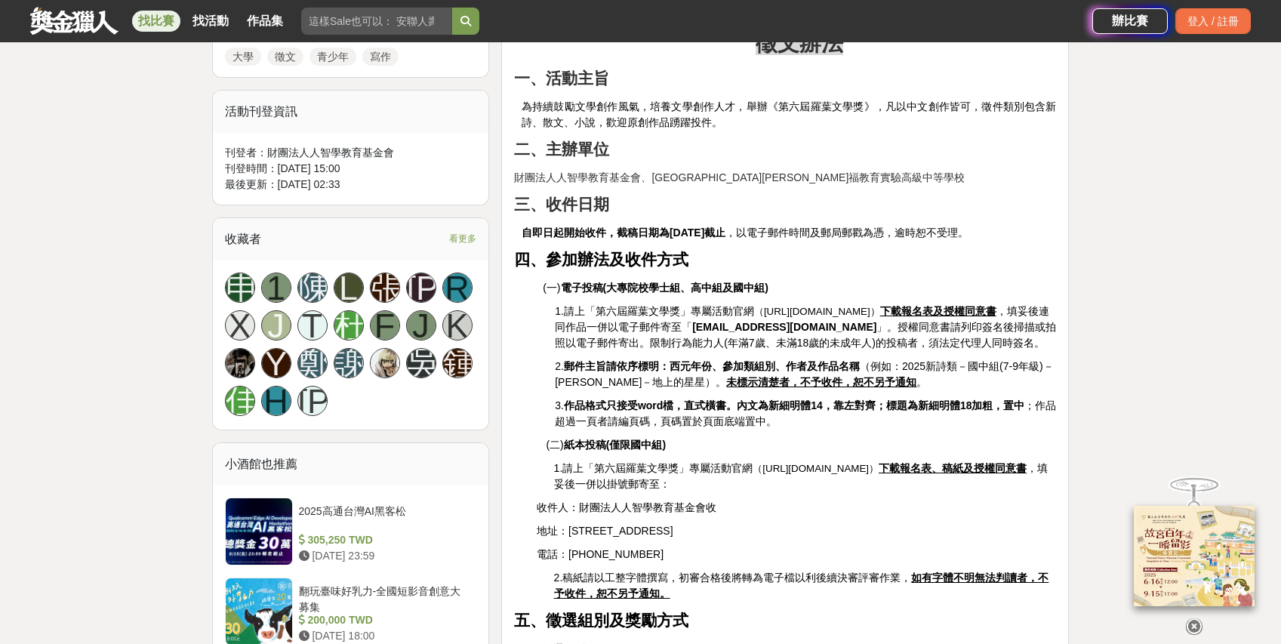
scroll to position [777, 0]
drag, startPoint x: 923, startPoint y: 300, endPoint x: 1055, endPoint y: 309, distance: 132.4
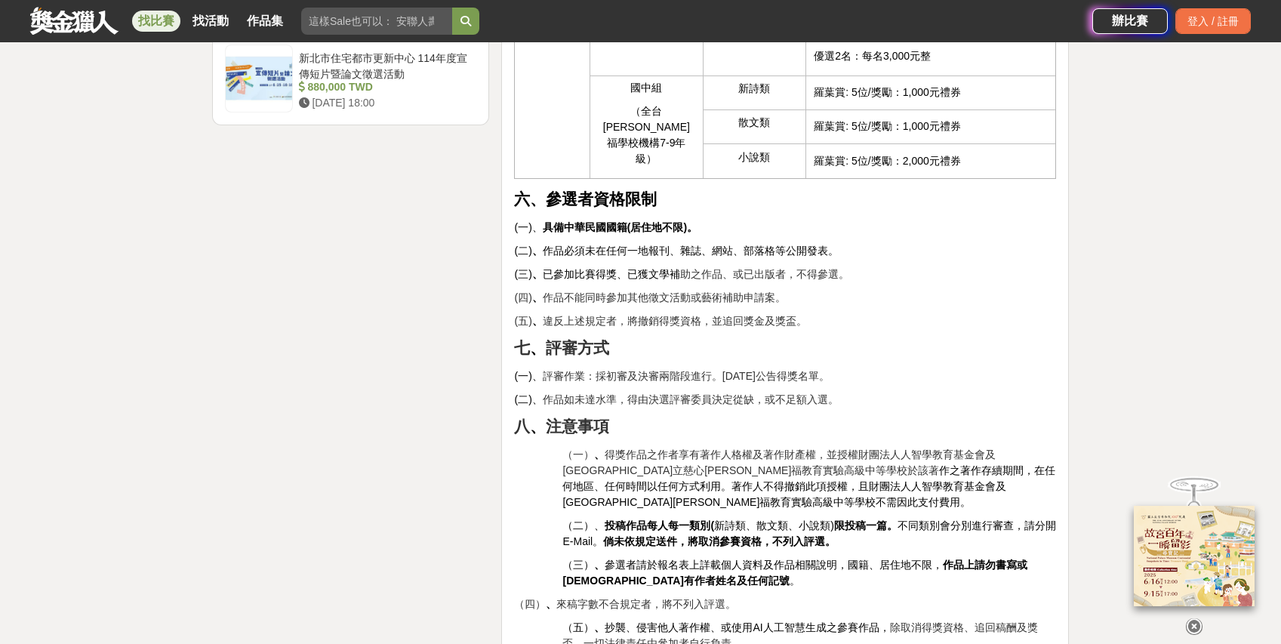
scroll to position [1427, 0]
